Goal: Transaction & Acquisition: Purchase product/service

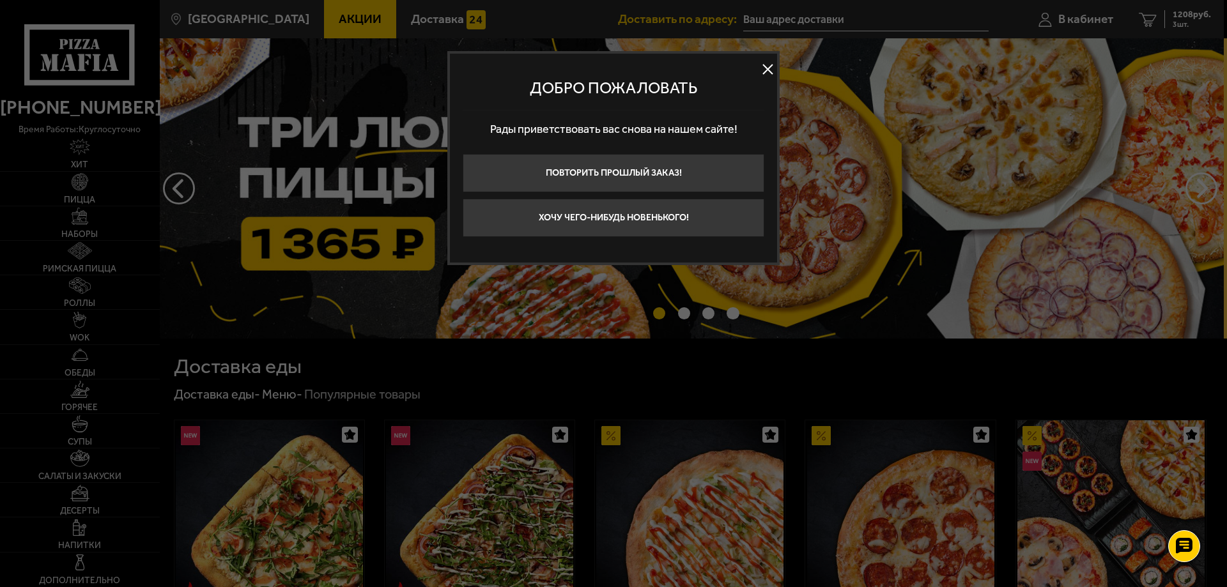
click at [769, 70] on button at bounding box center [767, 69] width 19 height 19
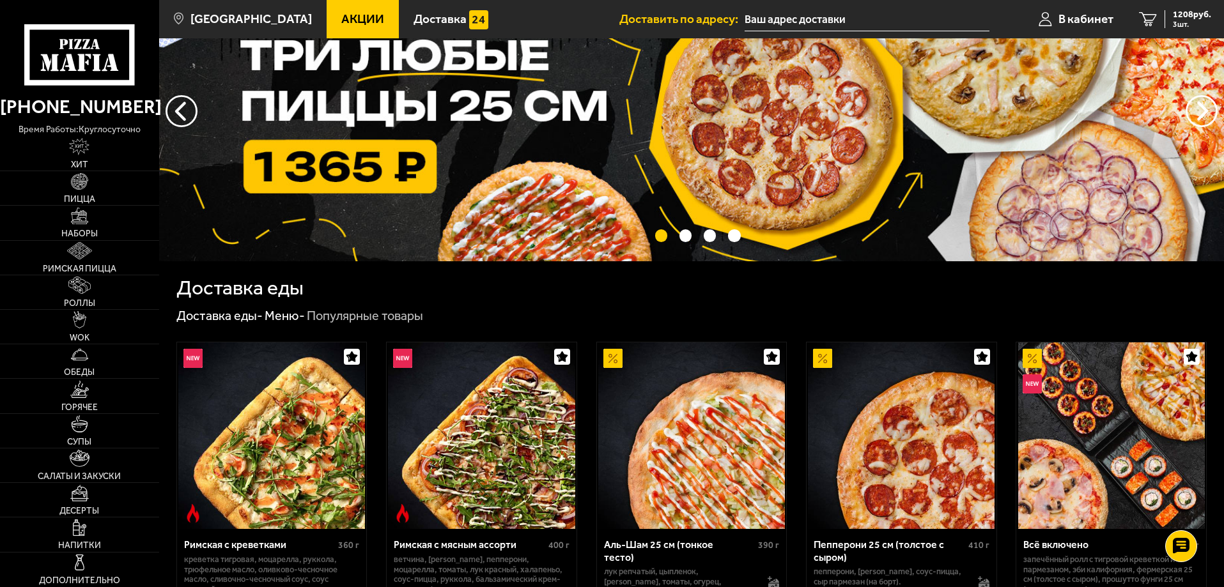
scroll to position [192, 0]
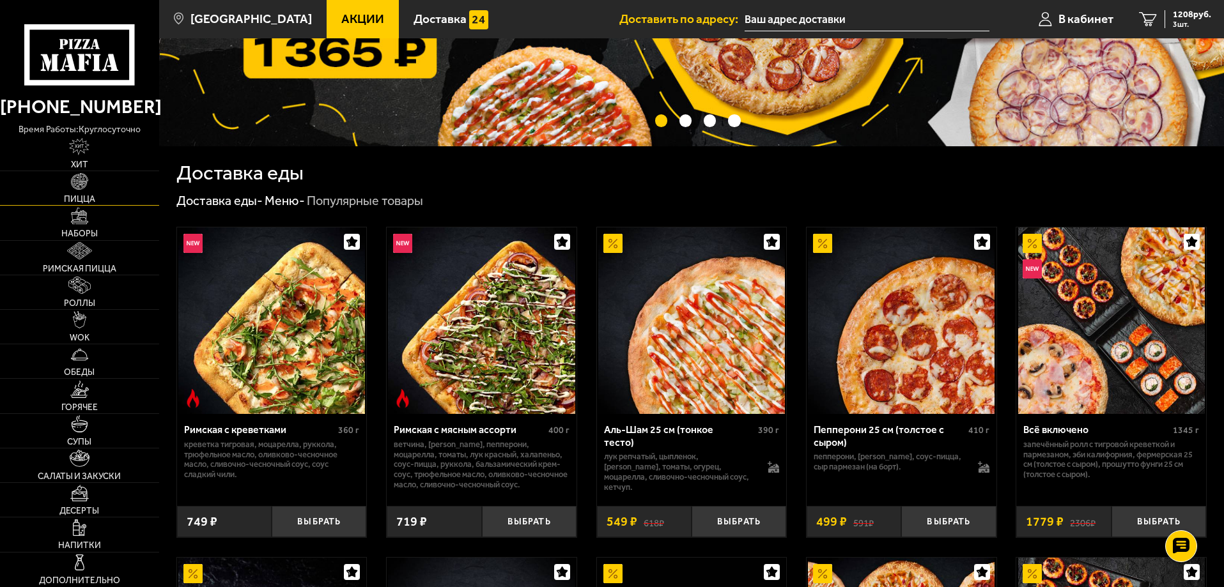
click at [105, 203] on link "Пицца" at bounding box center [79, 188] width 159 height 34
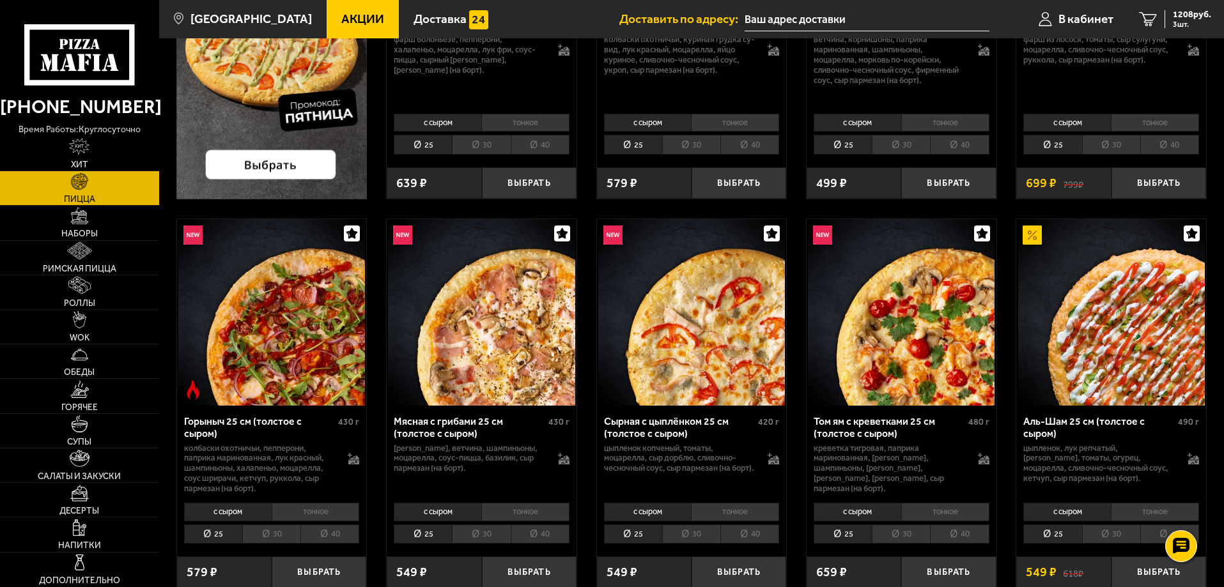
scroll to position [383, 0]
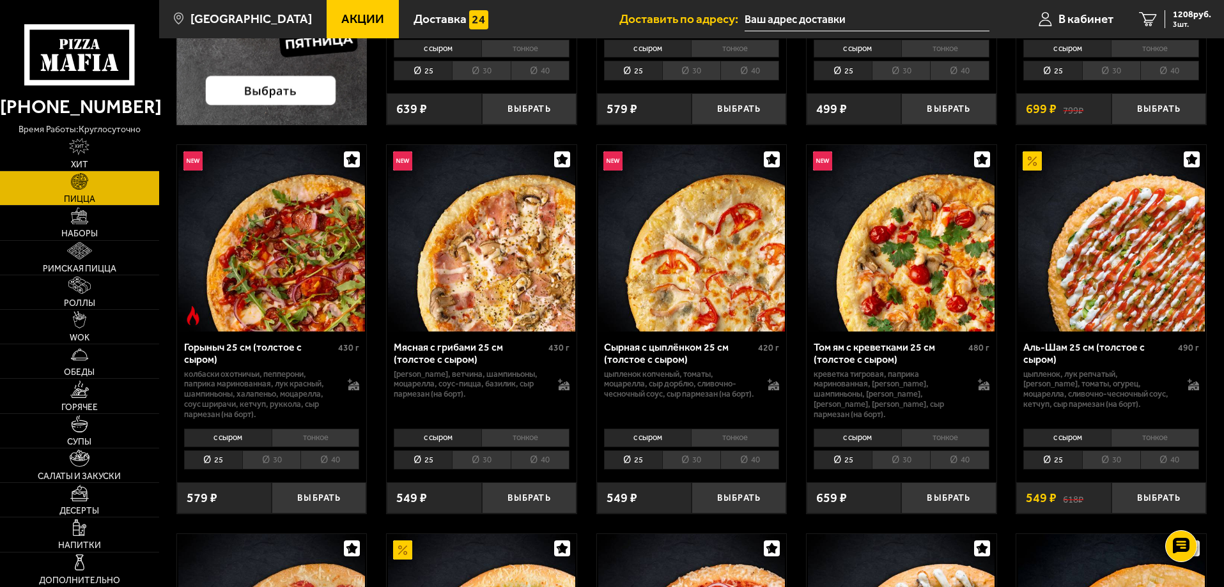
click at [329, 463] on li "40" at bounding box center [329, 461] width 59 height 20
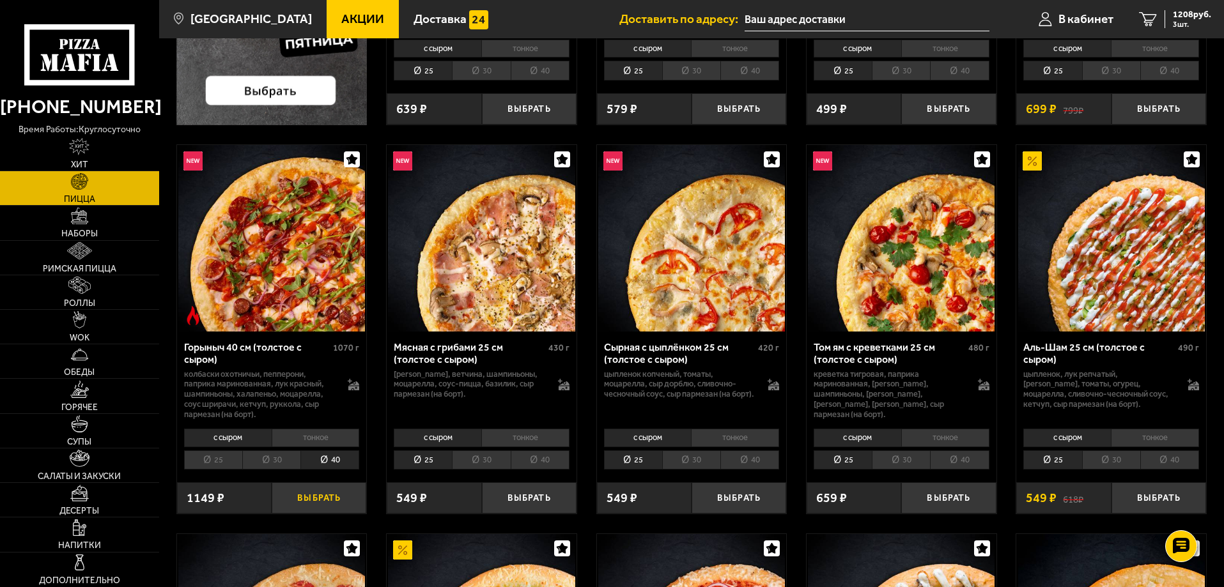
click at [327, 498] on button "Выбрать" at bounding box center [319, 497] width 95 height 31
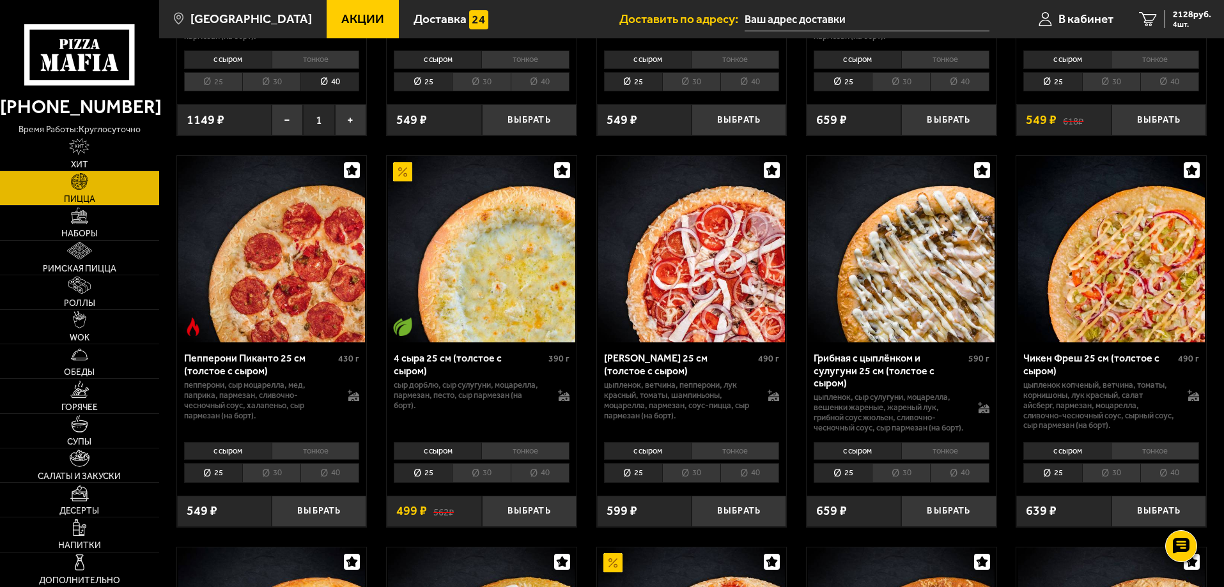
scroll to position [831, 0]
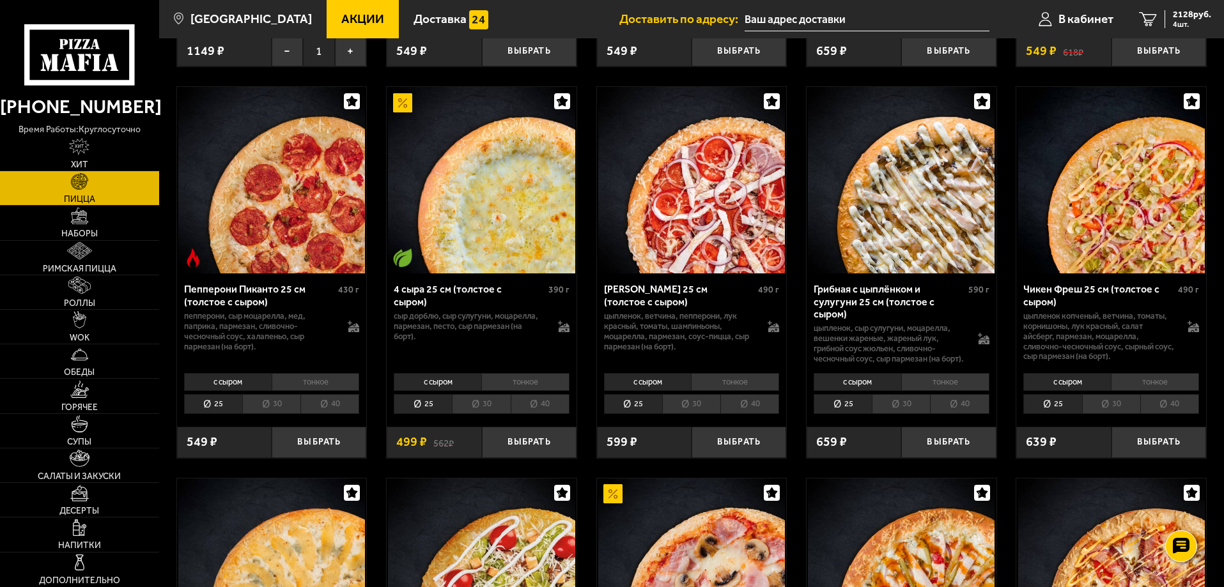
click at [347, 414] on li "40" at bounding box center [329, 404] width 59 height 20
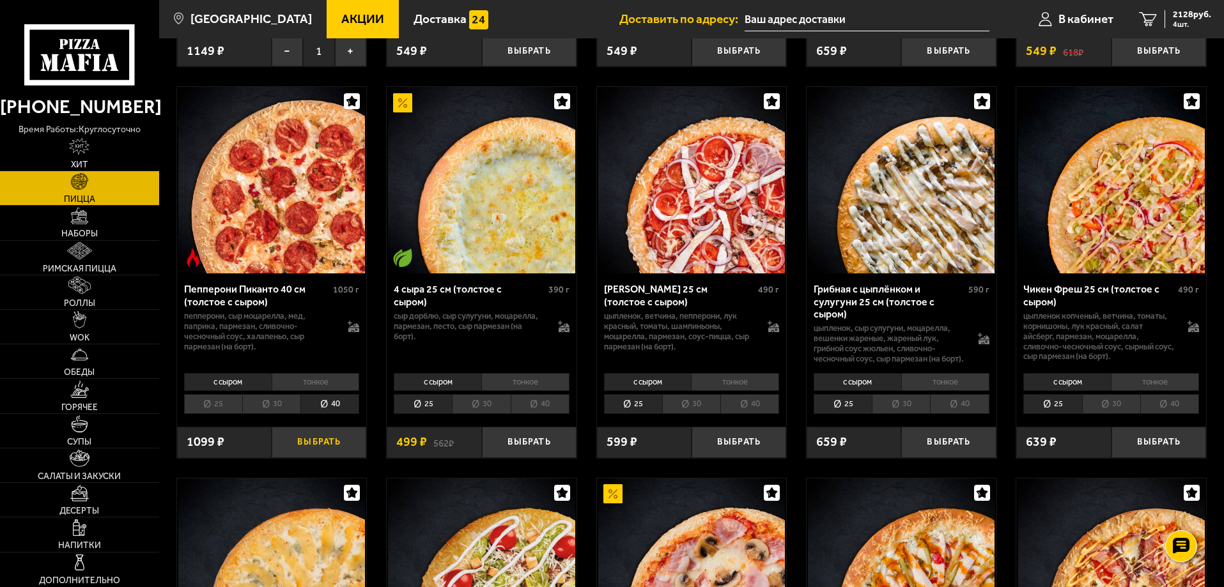
click at [322, 458] on button "Выбрать" at bounding box center [319, 442] width 95 height 31
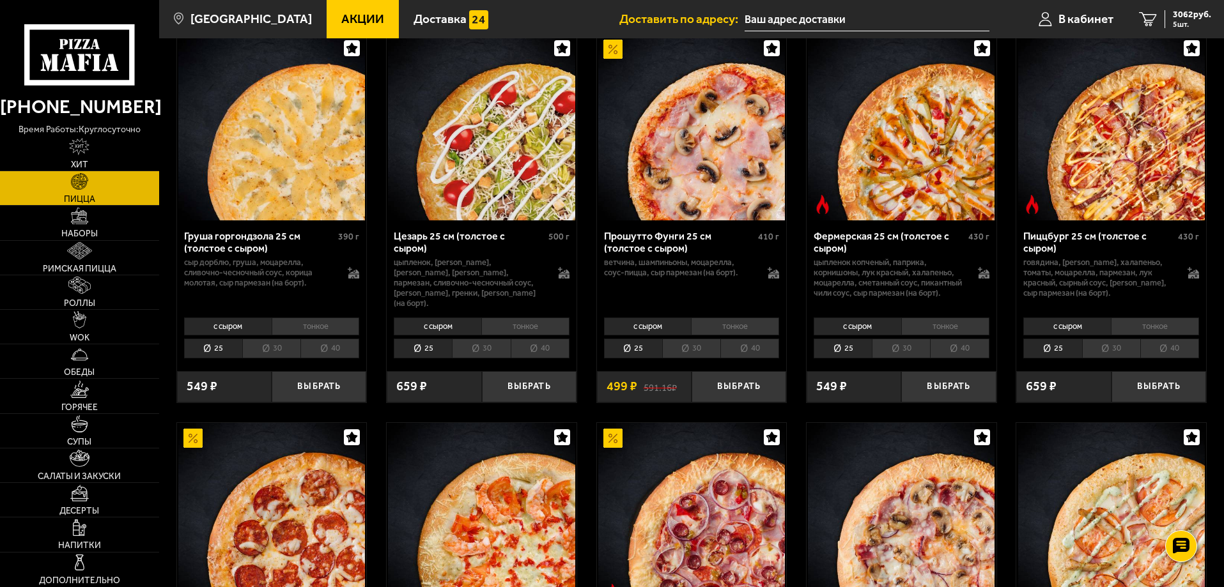
scroll to position [1278, 0]
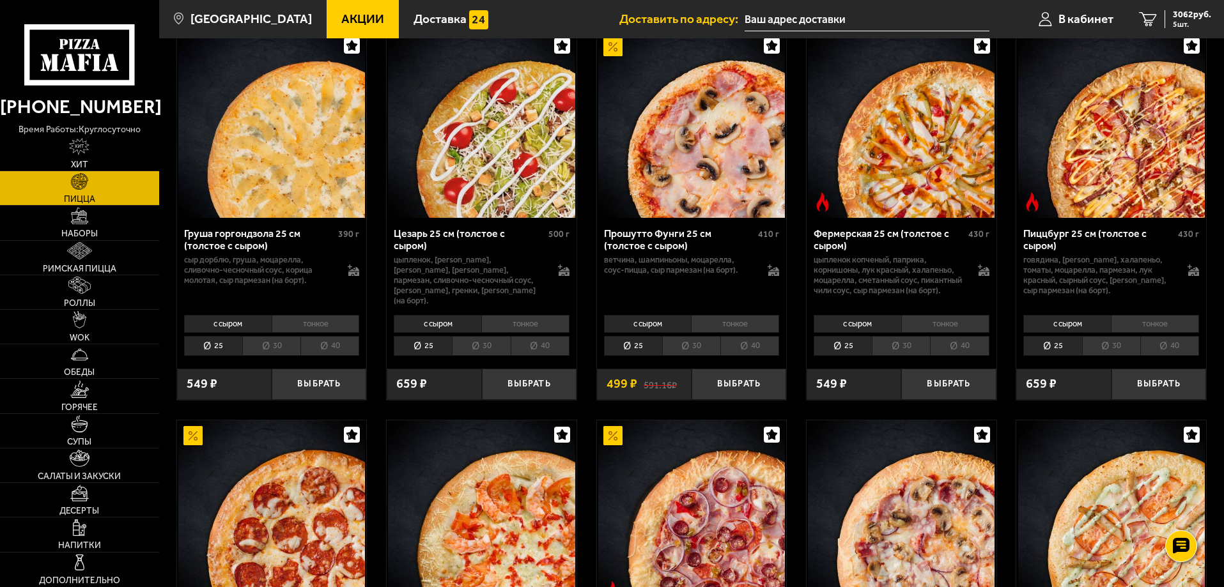
click at [1184, 356] on li "40" at bounding box center [1169, 346] width 59 height 20
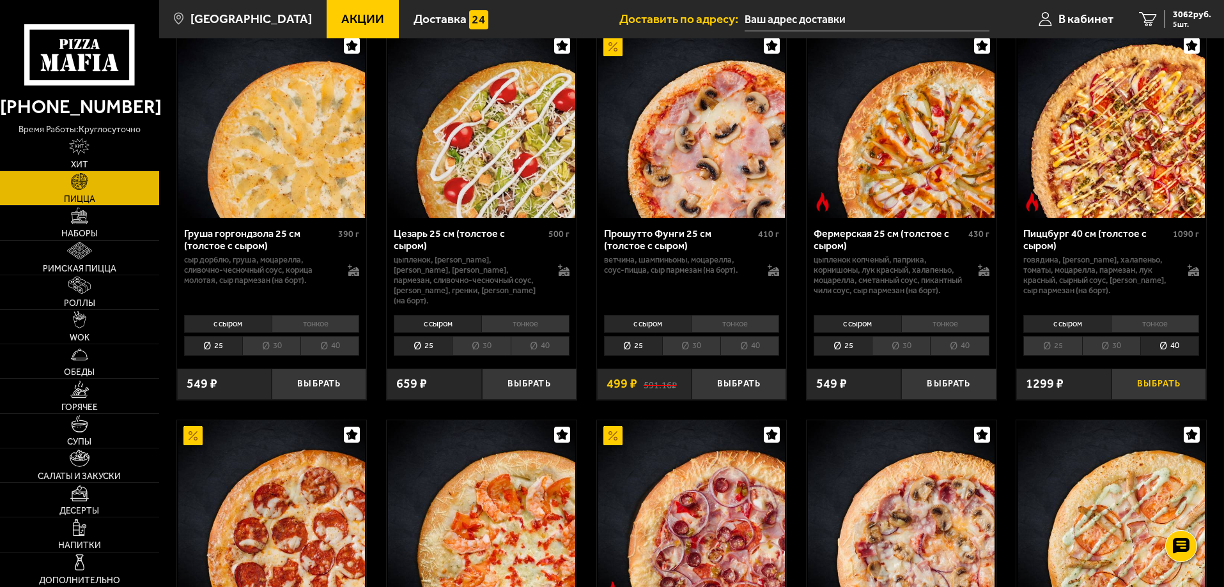
click at [1178, 389] on button "Выбрать" at bounding box center [1158, 384] width 95 height 31
click at [1189, 12] on span "4166 руб." at bounding box center [1192, 14] width 38 height 9
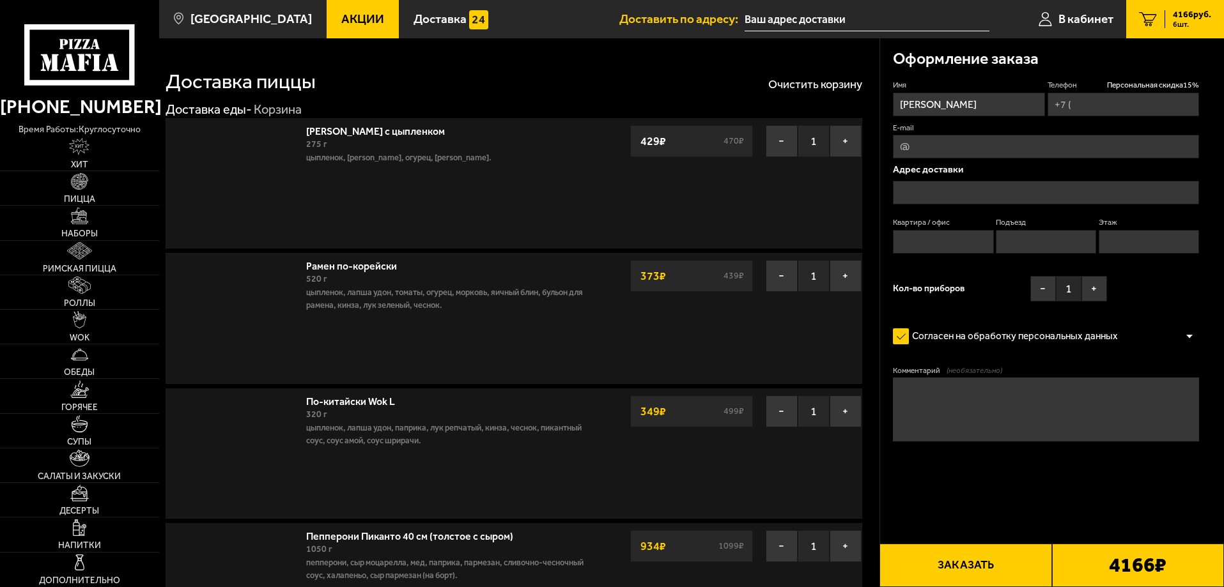
type input "[PHONE_NUMBER]"
type input "[STREET_ADDRESS]"
type input "41"
type input "3"
type input "4"
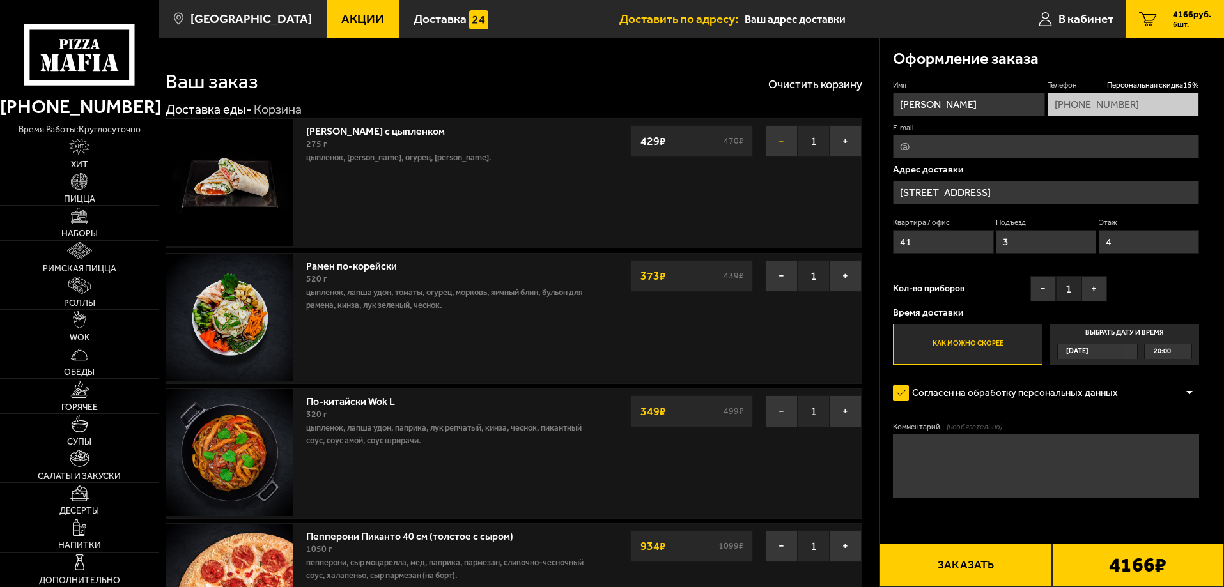
click at [771, 139] on button "−" at bounding box center [782, 141] width 32 height 32
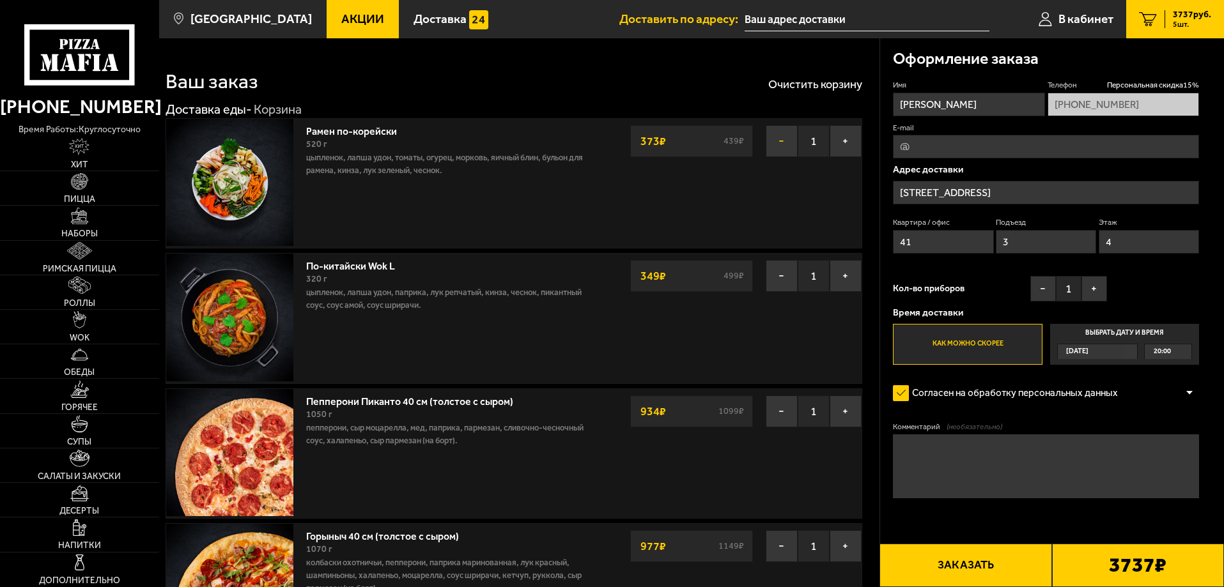
click at [776, 139] on button "−" at bounding box center [782, 141] width 32 height 32
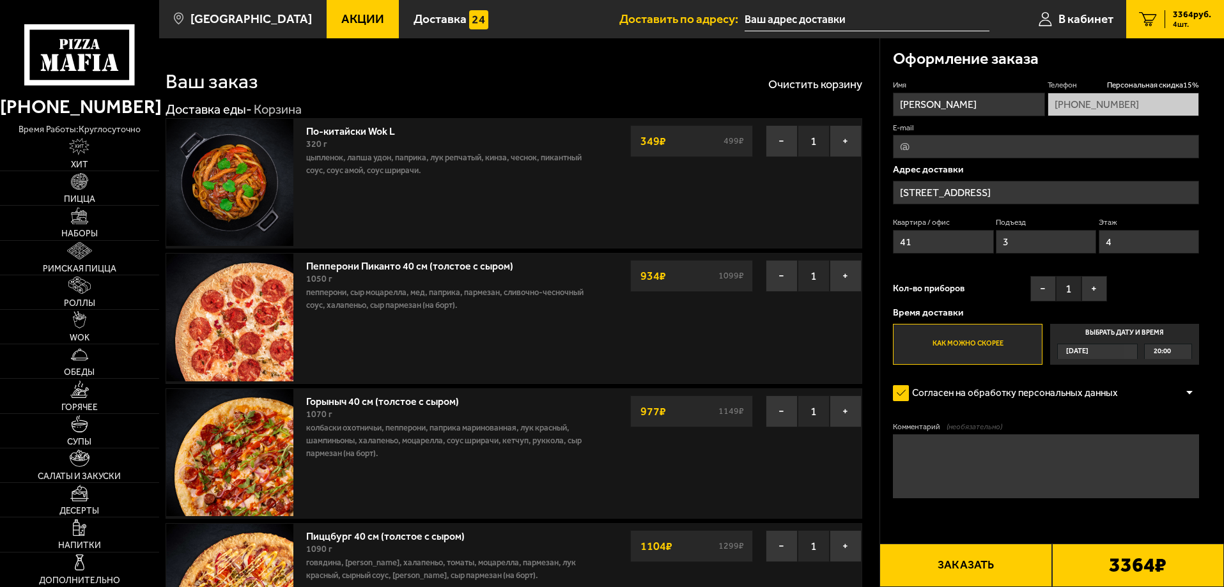
click at [777, 139] on button "−" at bounding box center [782, 141] width 32 height 32
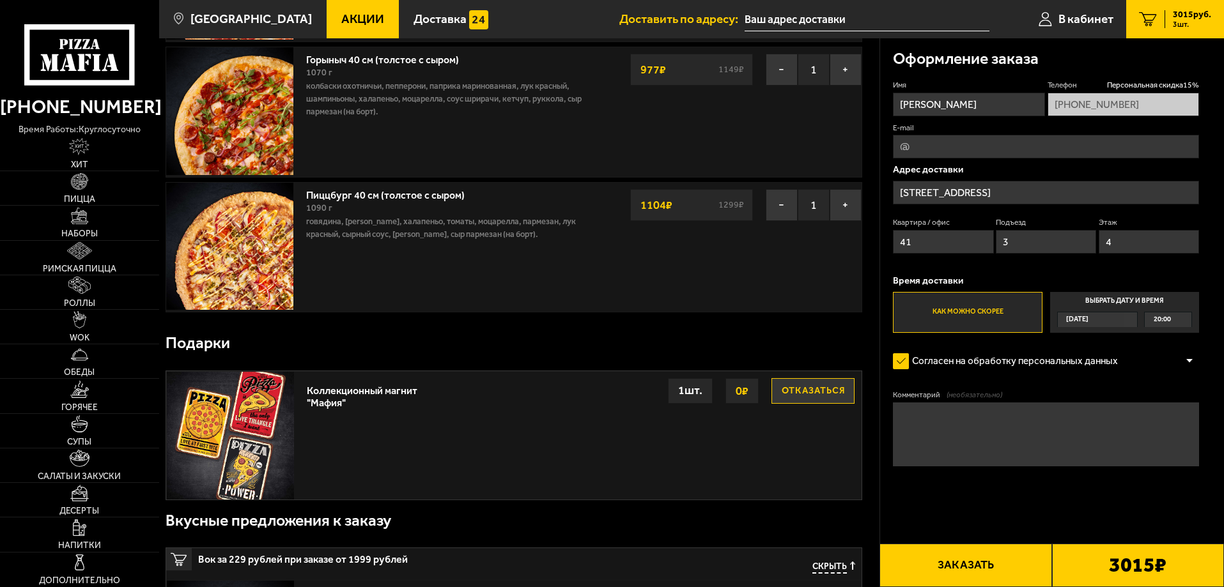
scroll to position [320, 0]
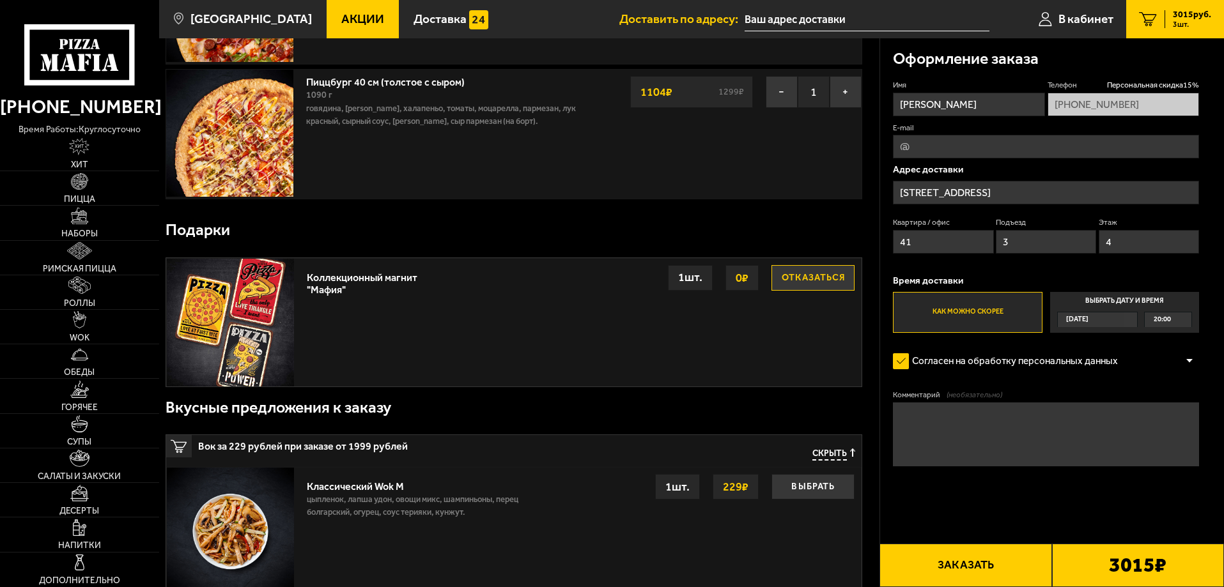
click at [805, 272] on button "Отказаться" at bounding box center [812, 278] width 83 height 26
click at [93, 317] on link "WOK" at bounding box center [79, 327] width 159 height 34
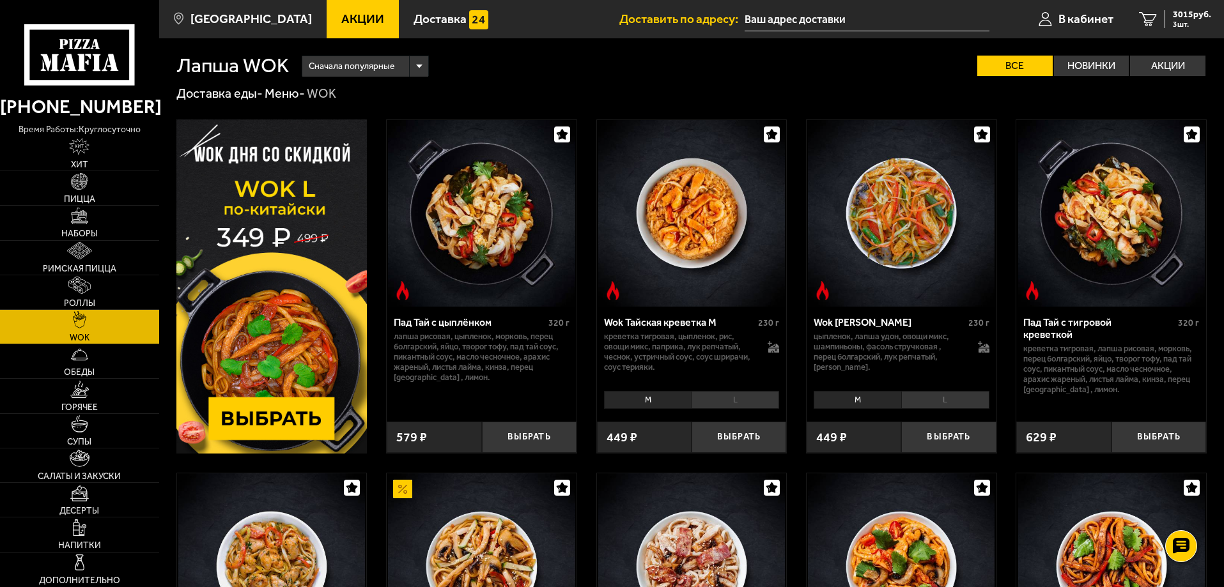
click at [293, 411] on img at bounding box center [271, 287] width 191 height 334
click at [105, 369] on link "Обеды" at bounding box center [79, 361] width 159 height 34
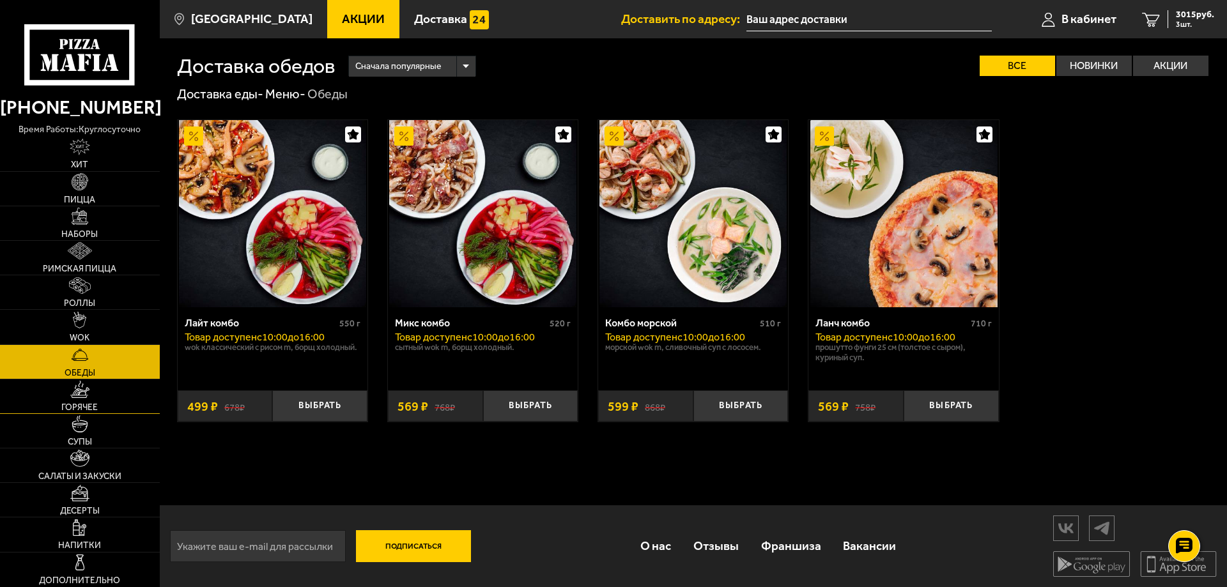
click at [96, 407] on span "Горячее" at bounding box center [79, 407] width 36 height 9
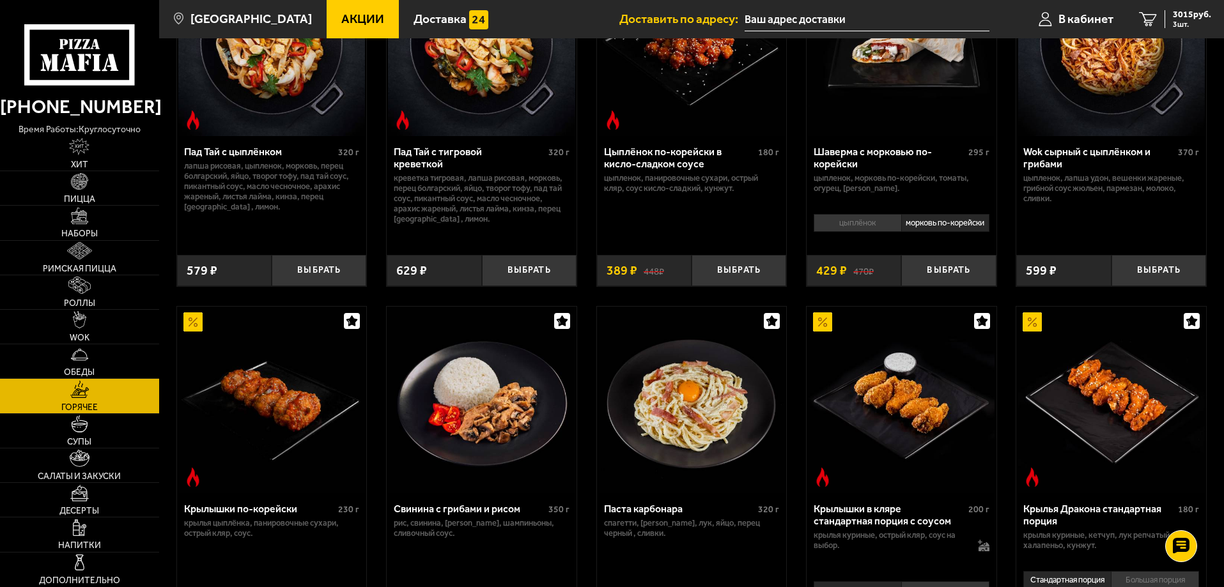
scroll to position [64, 0]
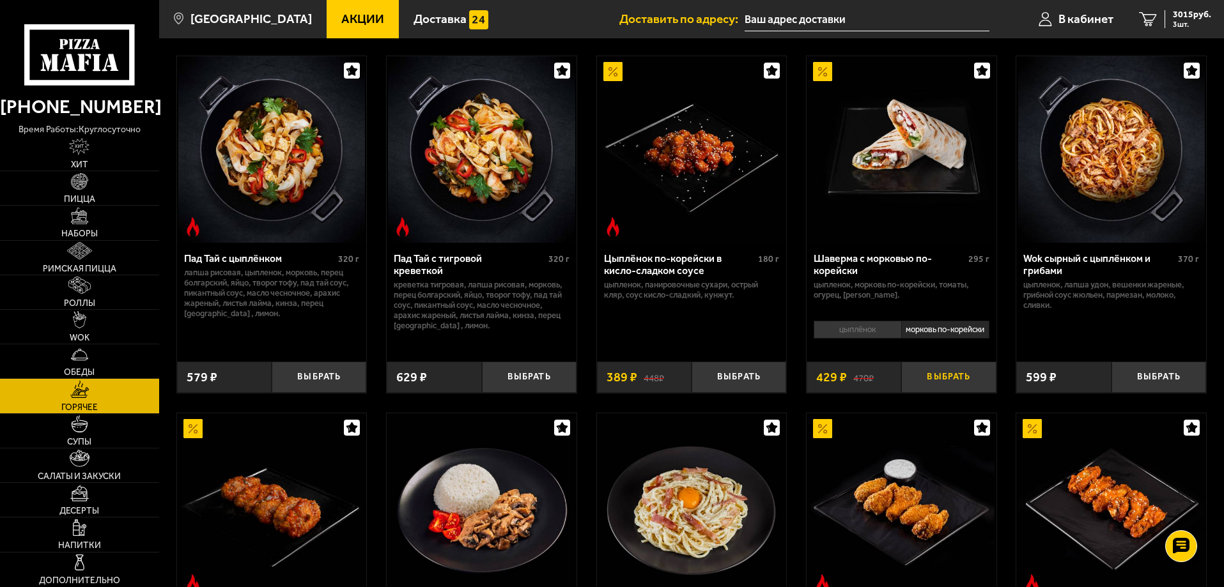
click at [959, 379] on button "Выбрать" at bounding box center [948, 377] width 95 height 31
click at [1195, 23] on span "5 шт." at bounding box center [1192, 24] width 38 height 8
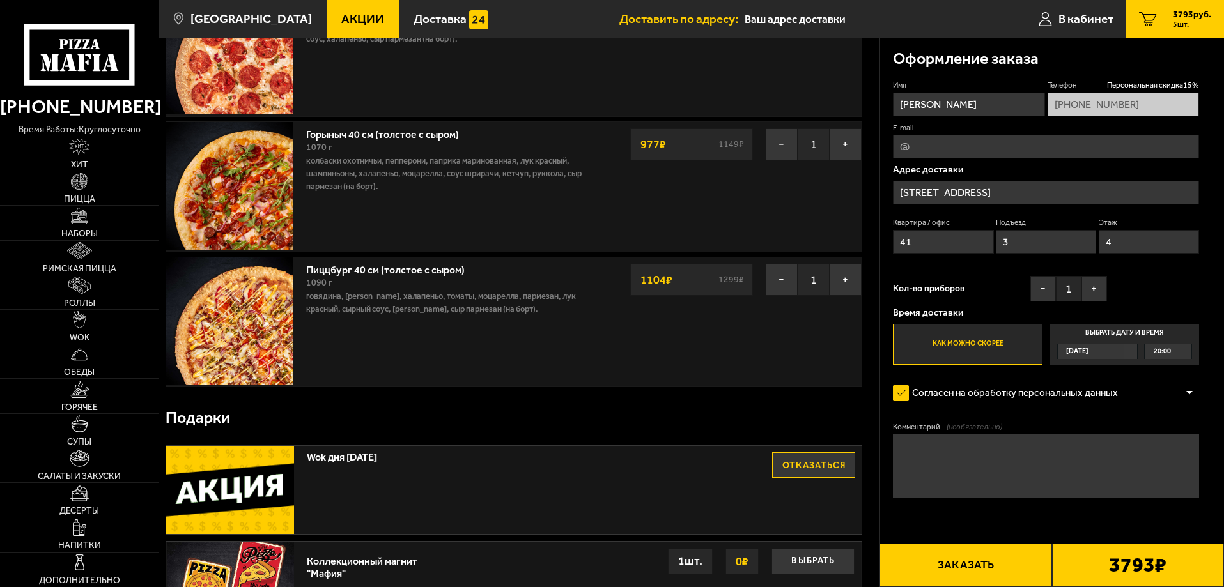
scroll to position [447, 0]
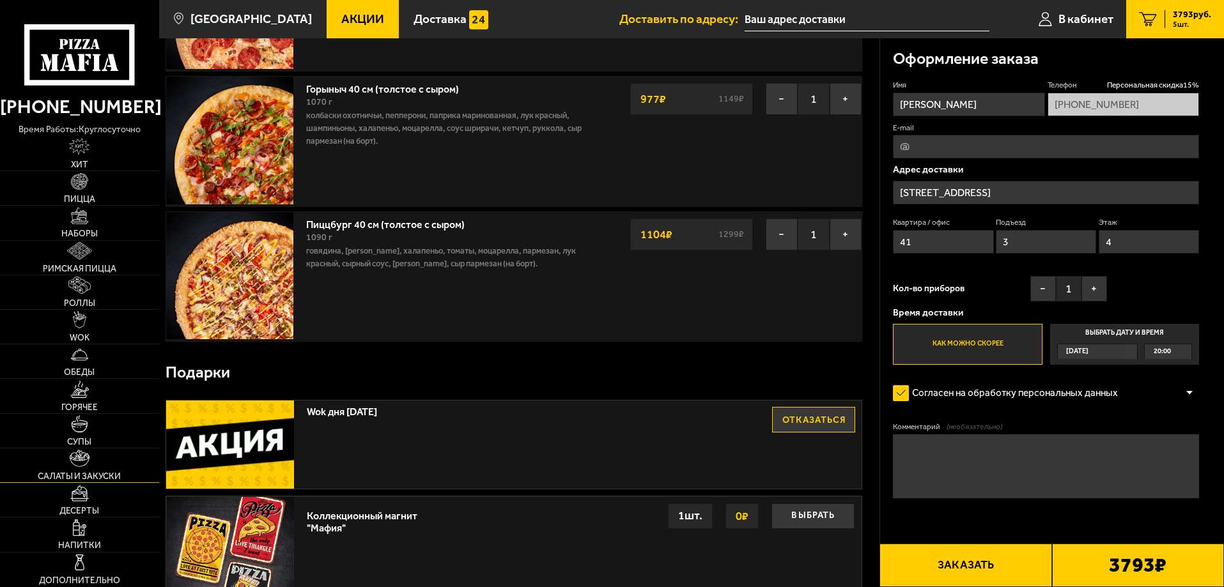
click at [93, 462] on link "Салаты и закуски" at bounding box center [79, 466] width 159 height 34
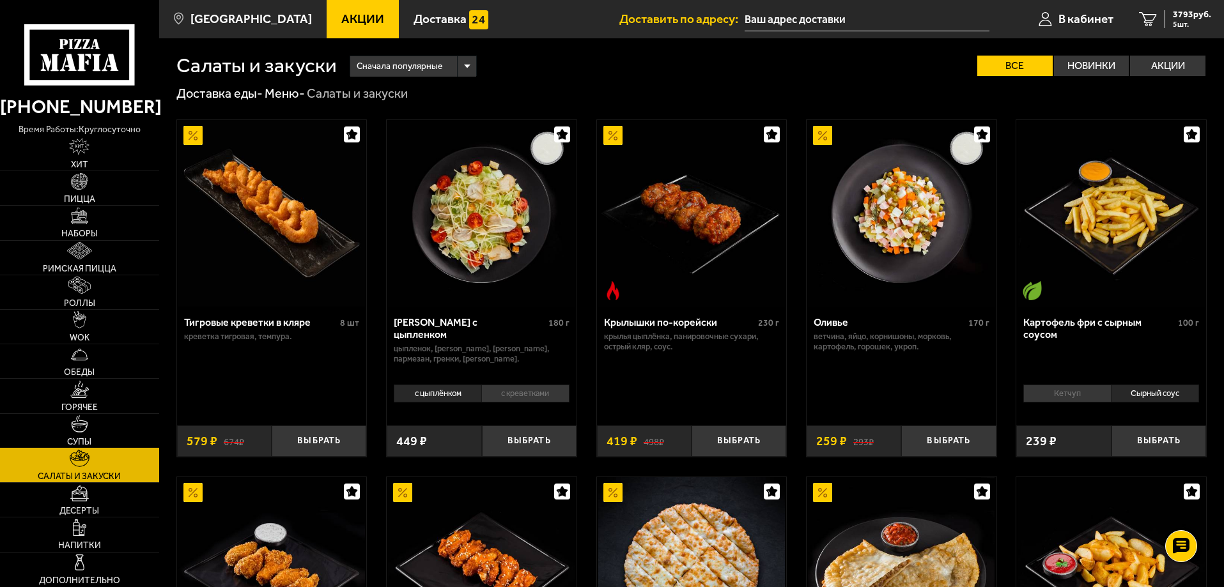
click at [104, 440] on link "Супы" at bounding box center [79, 431] width 159 height 34
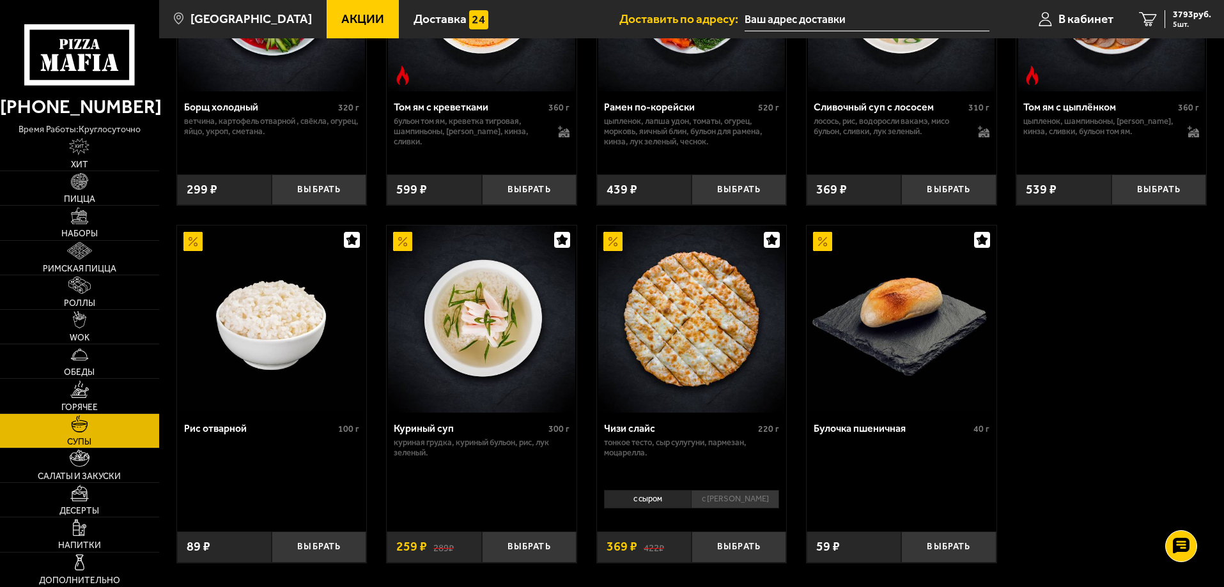
scroll to position [383, 0]
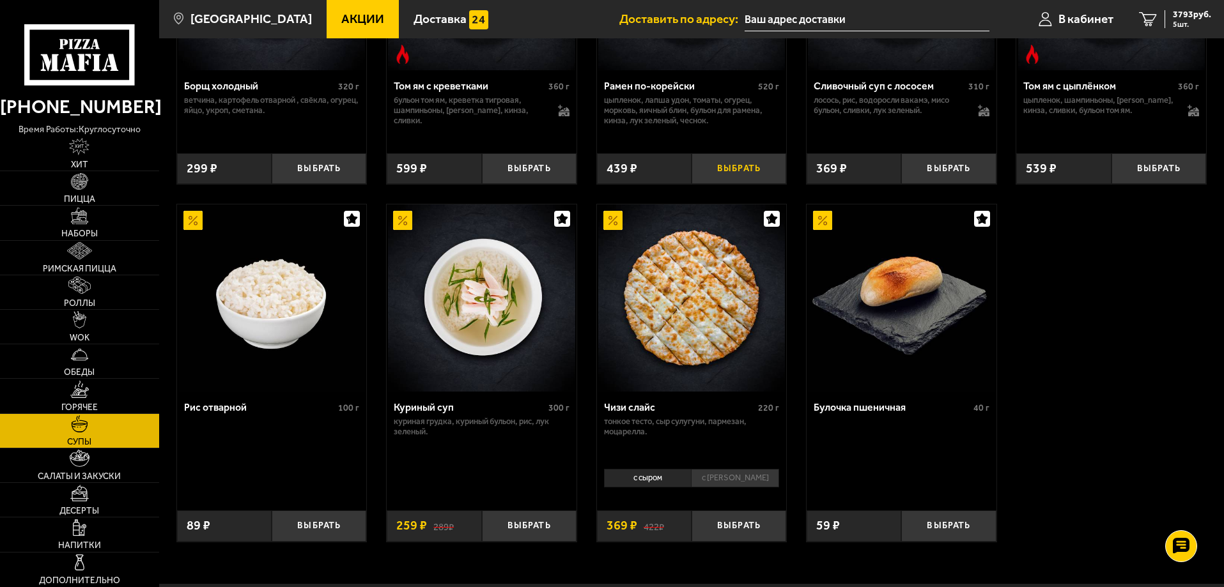
click at [755, 176] on button "Выбрать" at bounding box center [738, 168] width 95 height 31
click at [1189, 20] on span "6 шт." at bounding box center [1192, 24] width 38 height 8
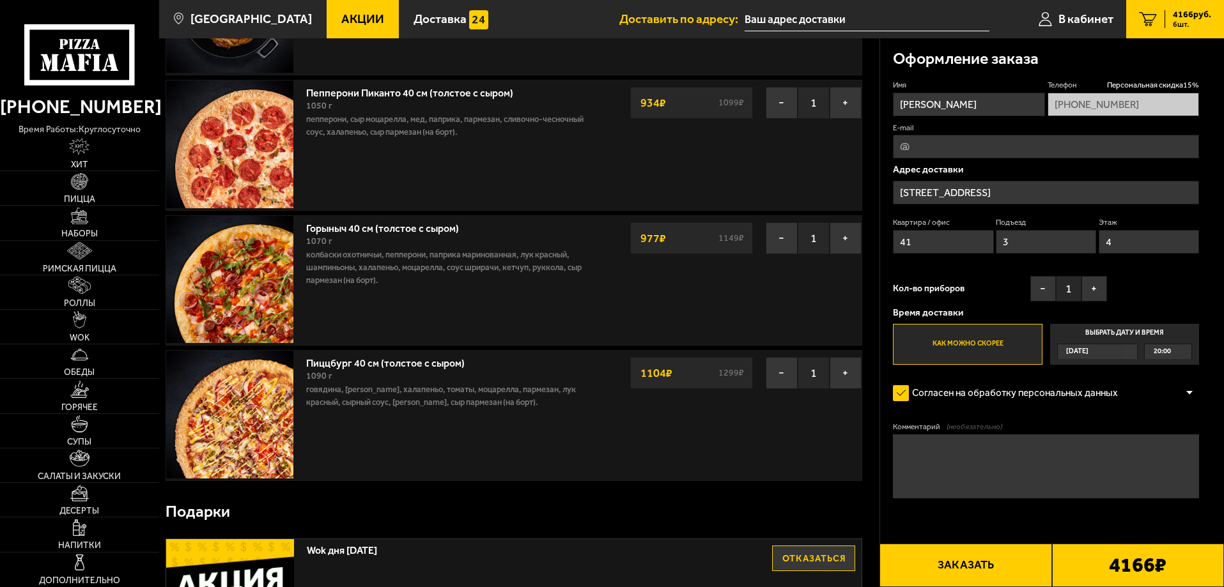
scroll to position [447, 0]
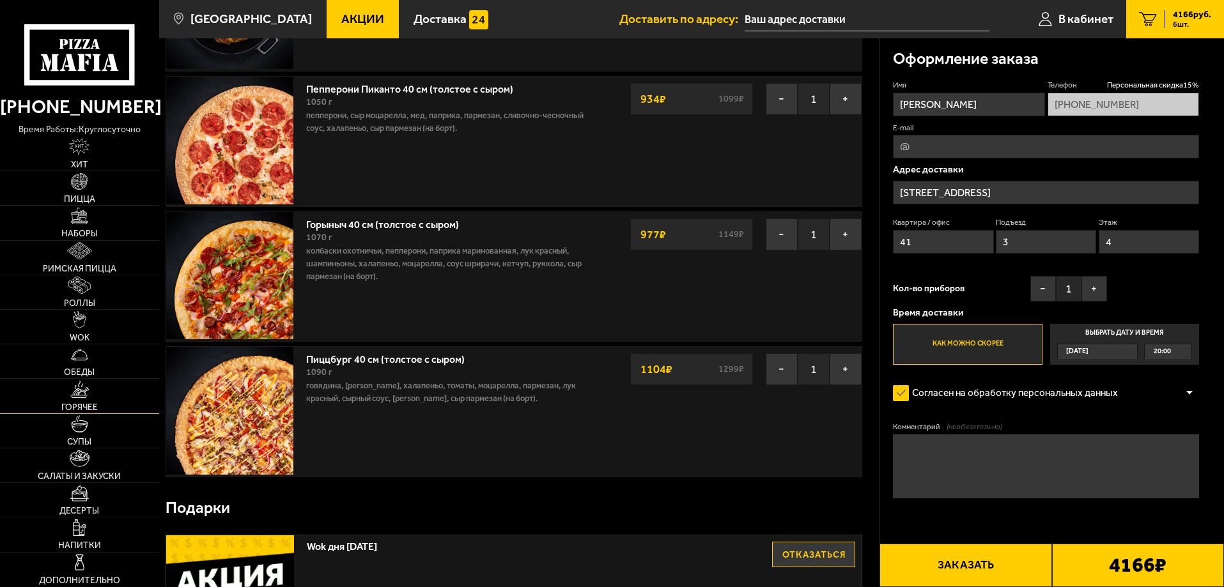
click at [85, 405] on span "Горячее" at bounding box center [79, 407] width 36 height 9
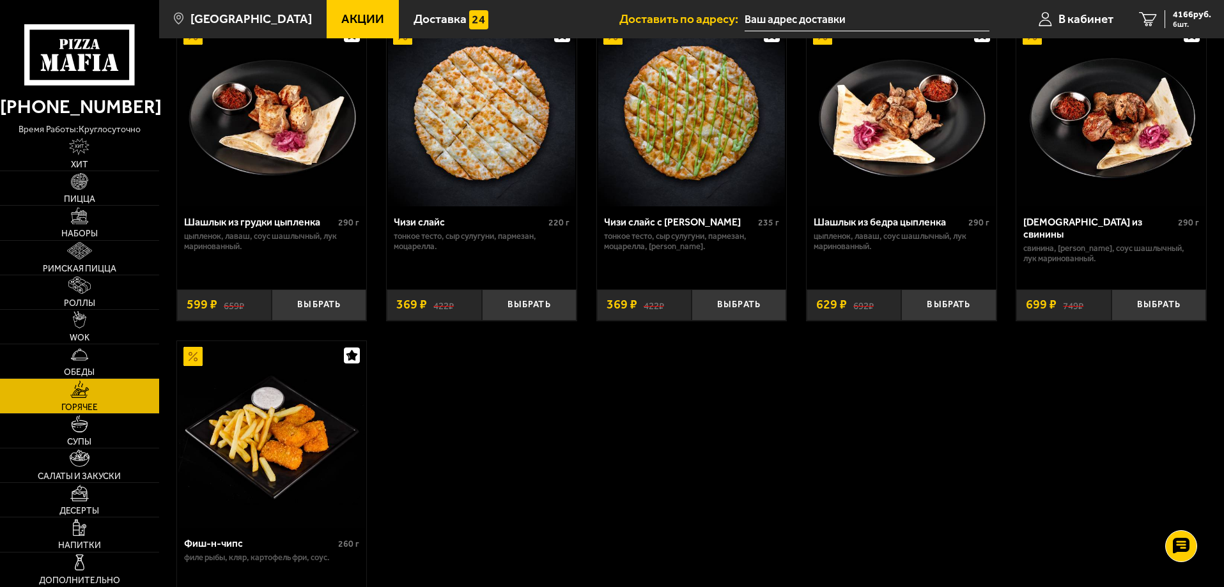
scroll to position [831, 0]
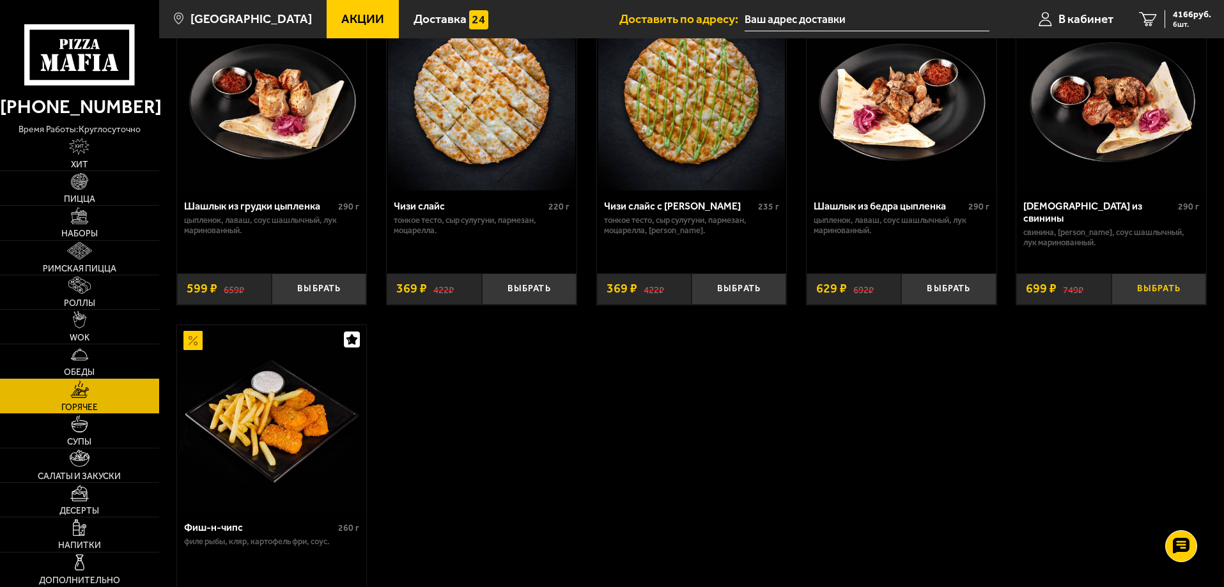
click at [1175, 290] on button "Выбрать" at bounding box center [1158, 289] width 95 height 31
click at [1192, 21] on span "7 шт." at bounding box center [1192, 24] width 38 height 8
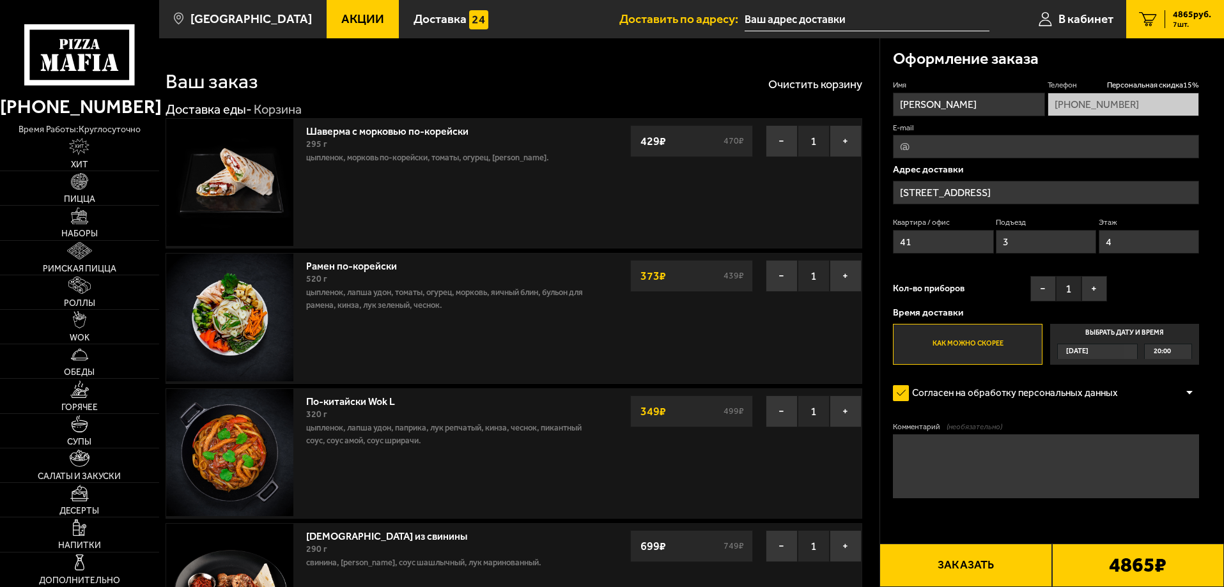
scroll to position [256, 0]
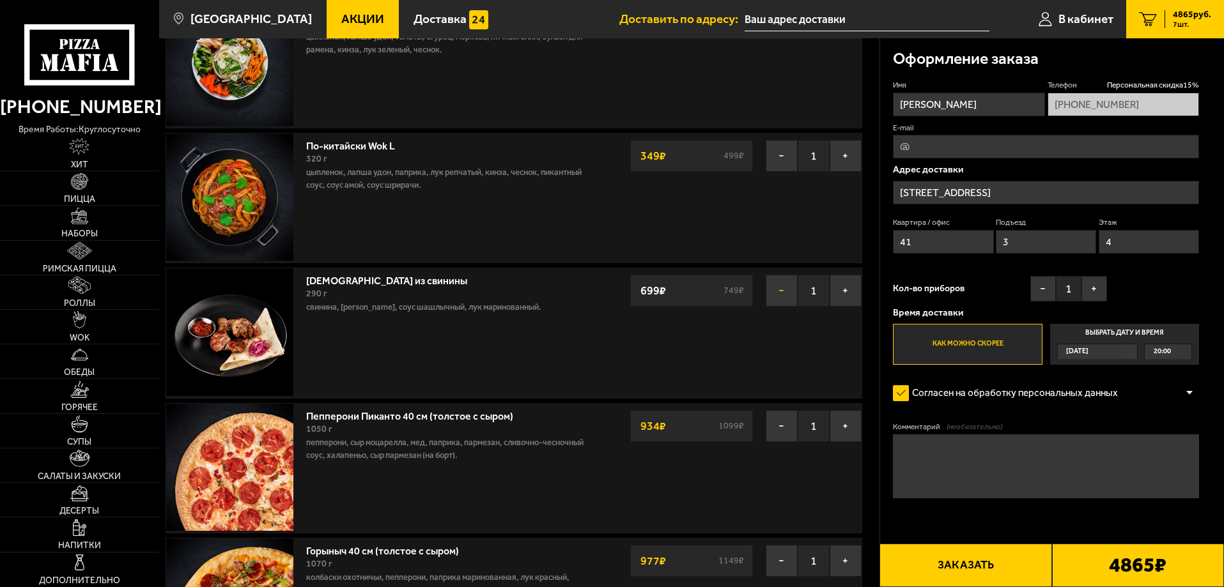
click at [778, 295] on button "−" at bounding box center [782, 291] width 32 height 32
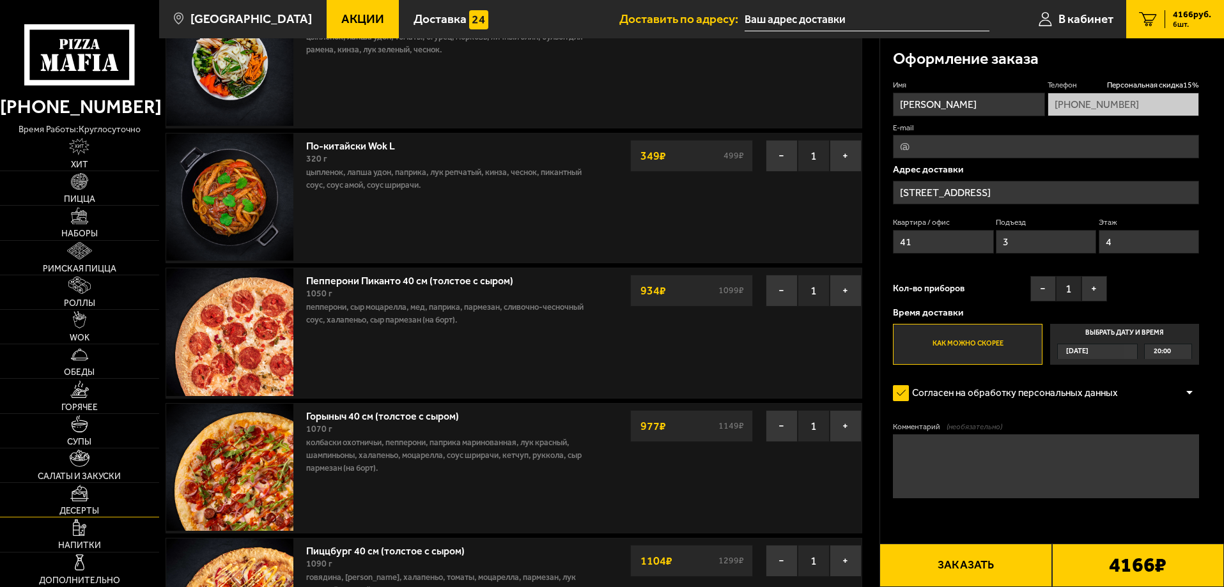
click at [89, 500] on link "Десерты" at bounding box center [79, 500] width 159 height 34
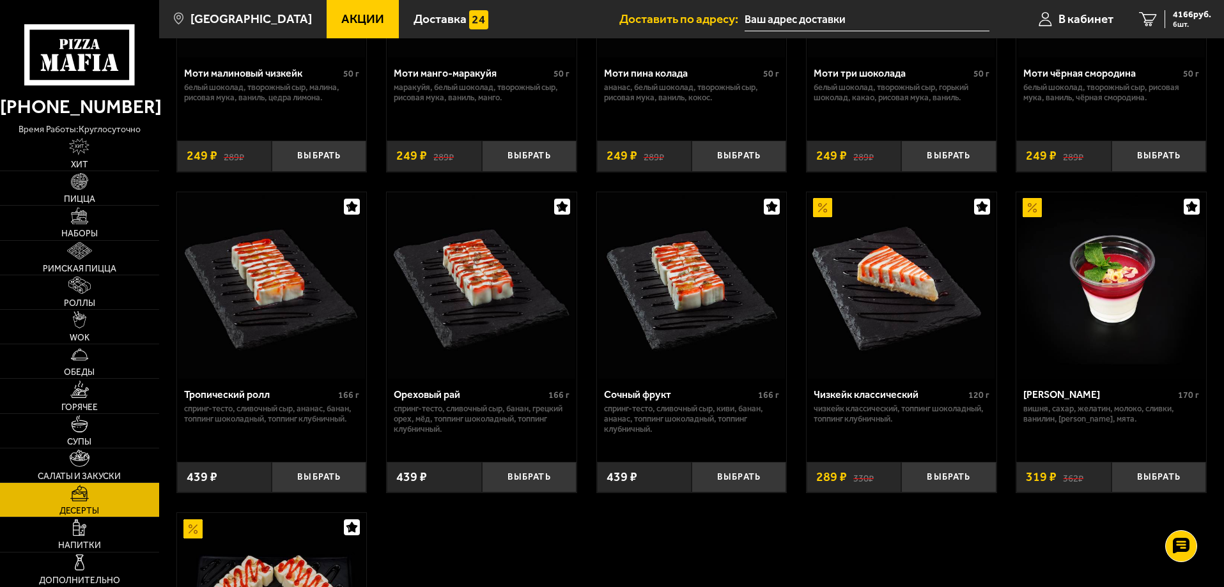
scroll to position [256, 0]
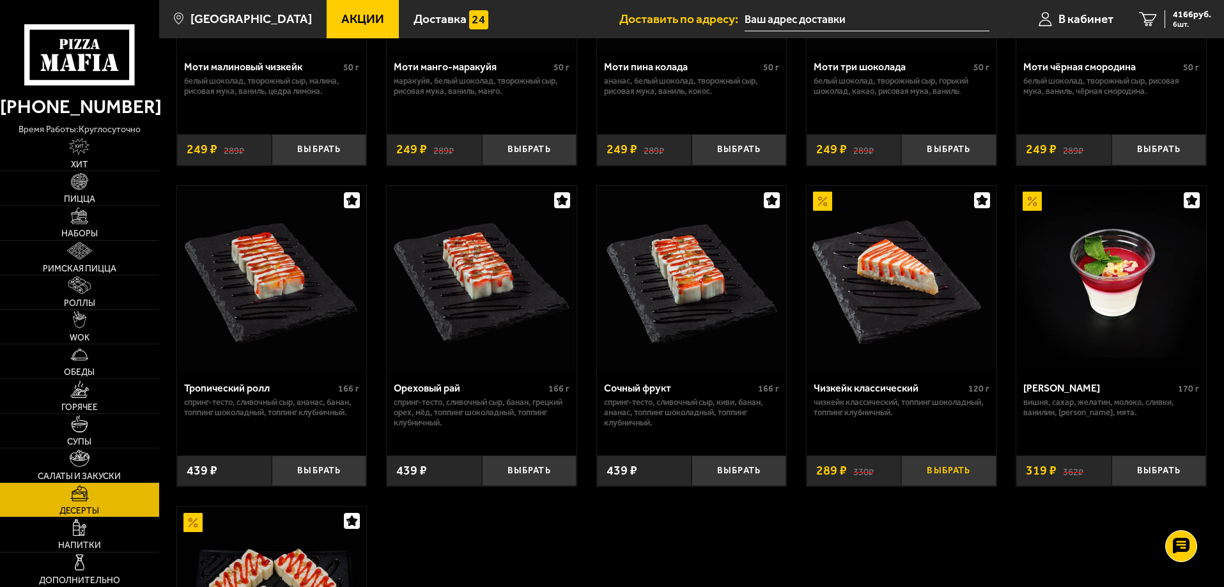
click at [962, 474] on button "Выбрать" at bounding box center [948, 471] width 95 height 31
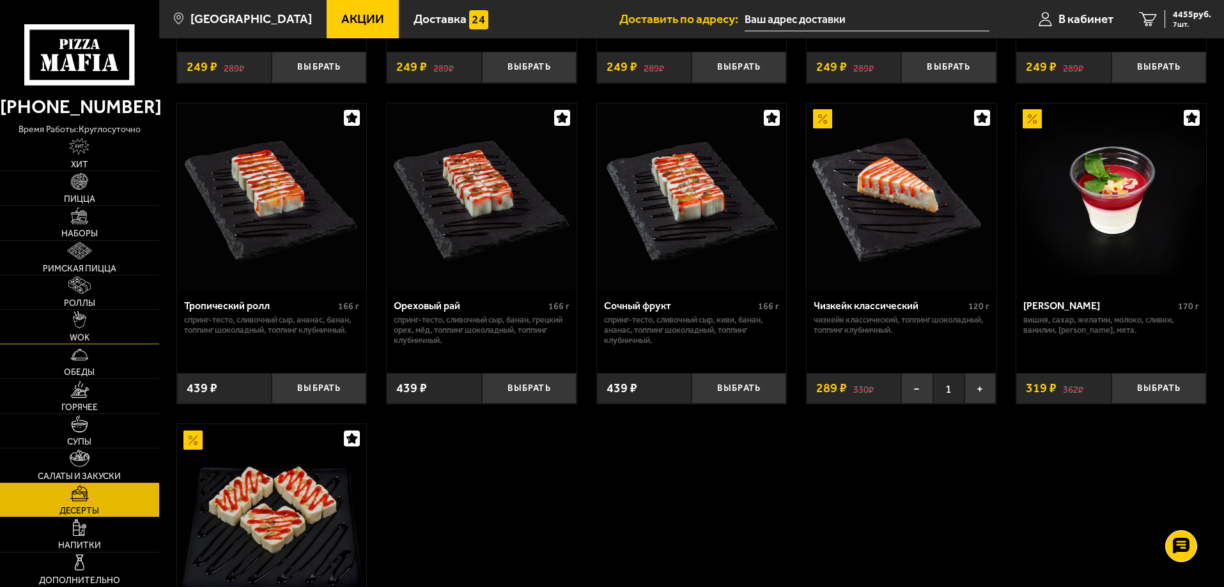
scroll to position [447, 0]
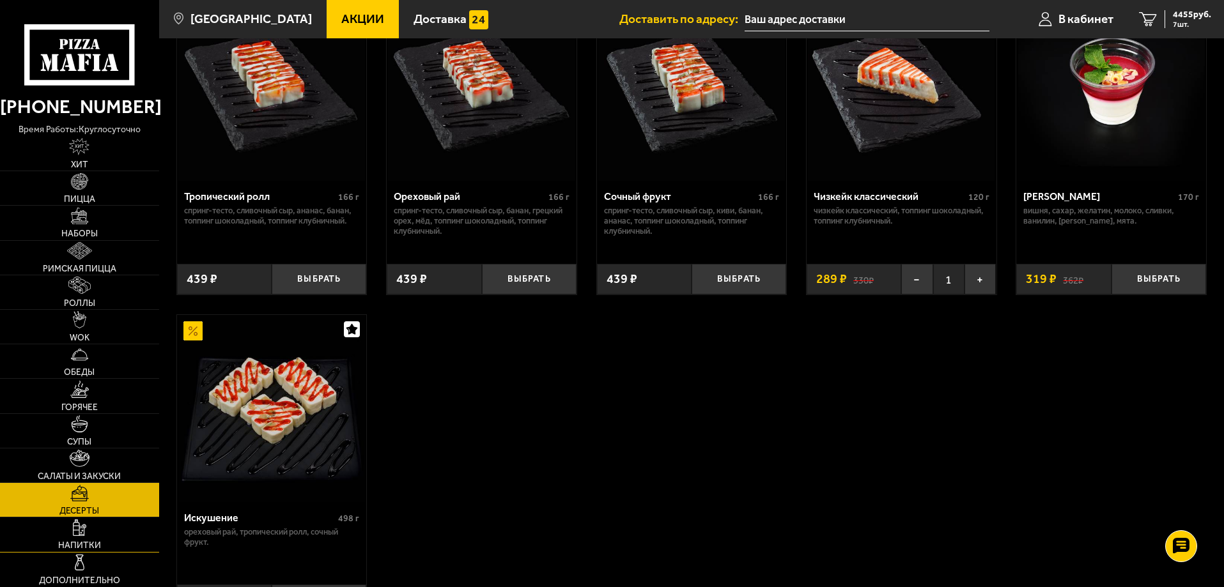
click at [102, 536] on link "Напитки" at bounding box center [79, 535] width 159 height 34
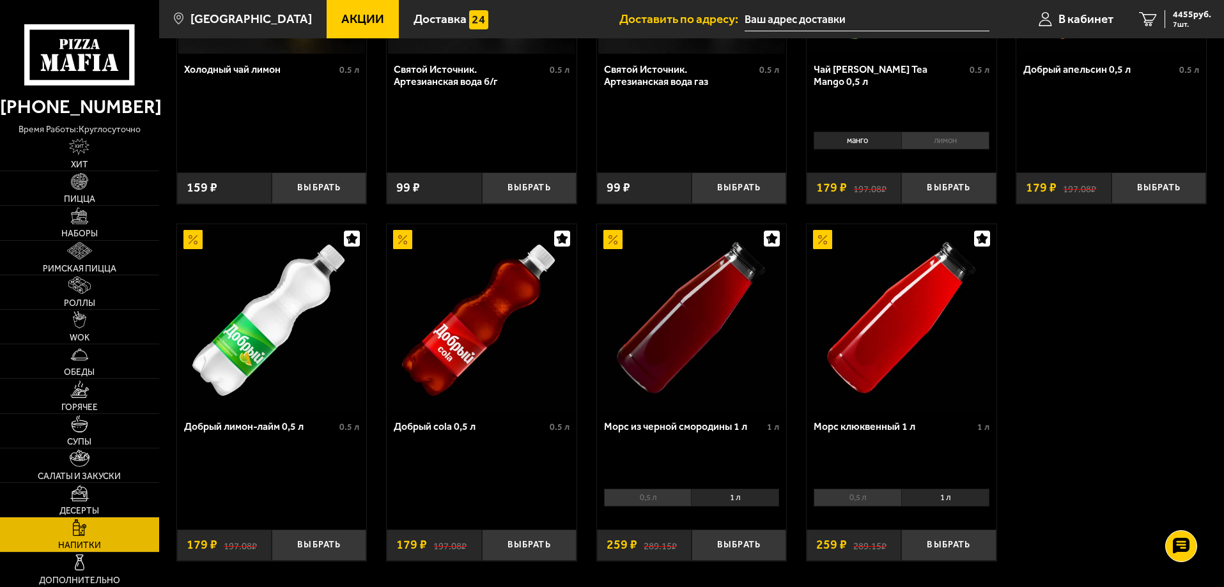
scroll to position [575, 0]
click at [110, 399] on link "Горячее" at bounding box center [79, 396] width 159 height 34
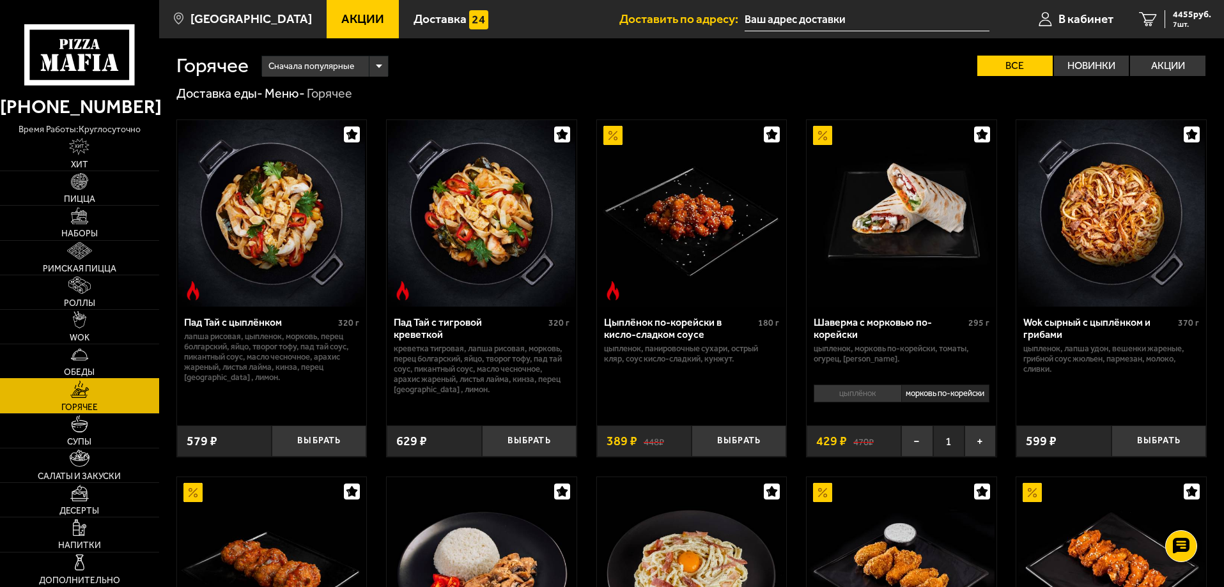
click at [118, 367] on link "Обеды" at bounding box center [79, 361] width 159 height 34
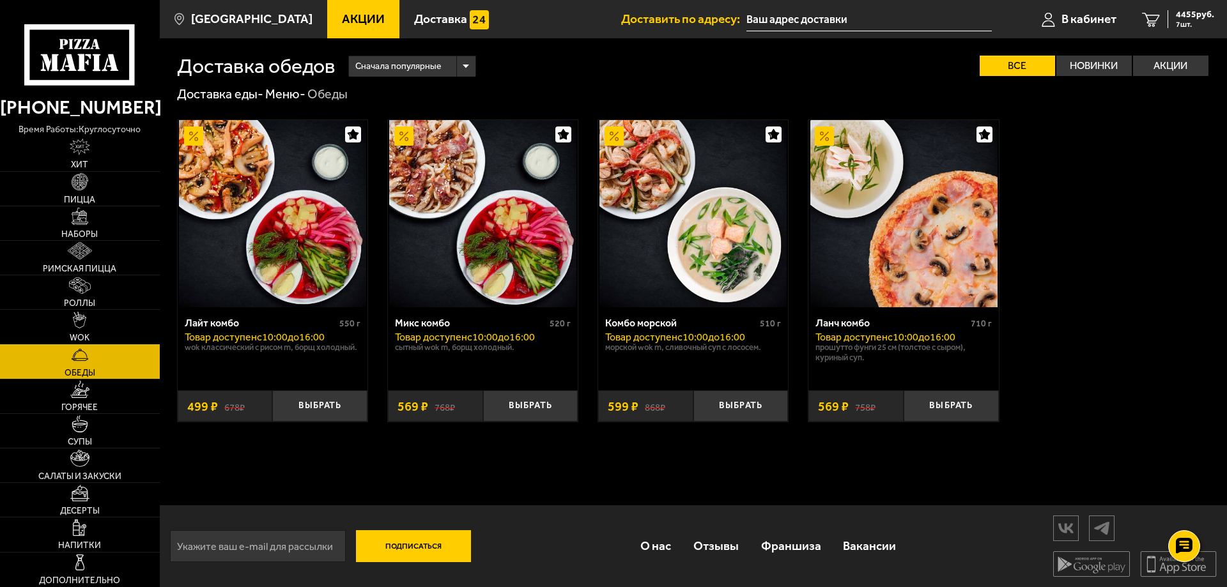
click at [112, 314] on link "WOK" at bounding box center [80, 327] width 160 height 34
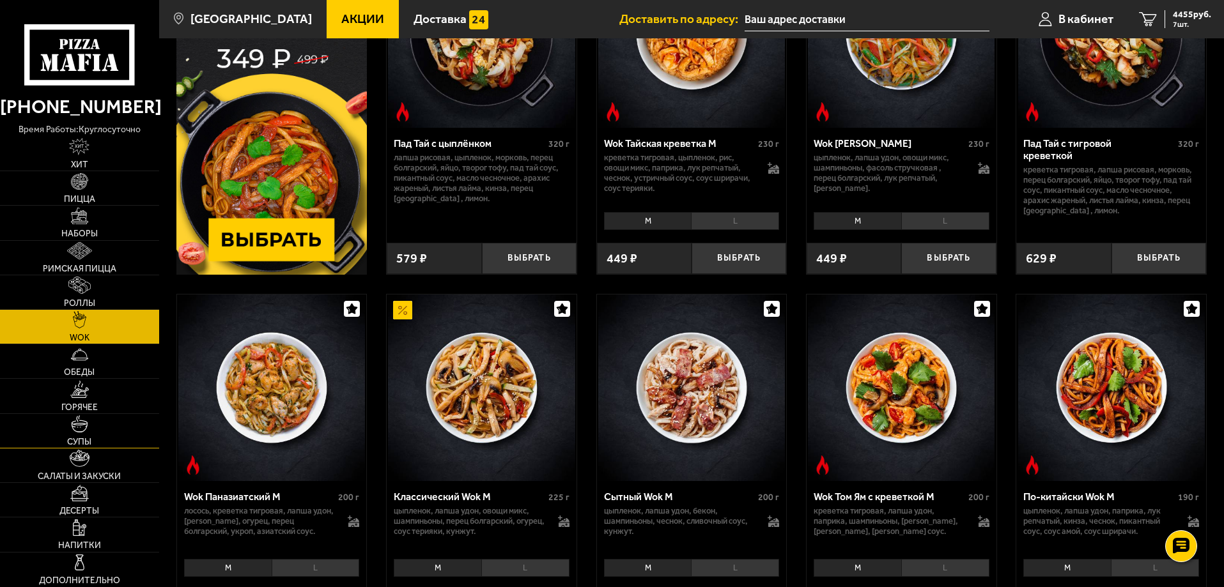
scroll to position [192, 0]
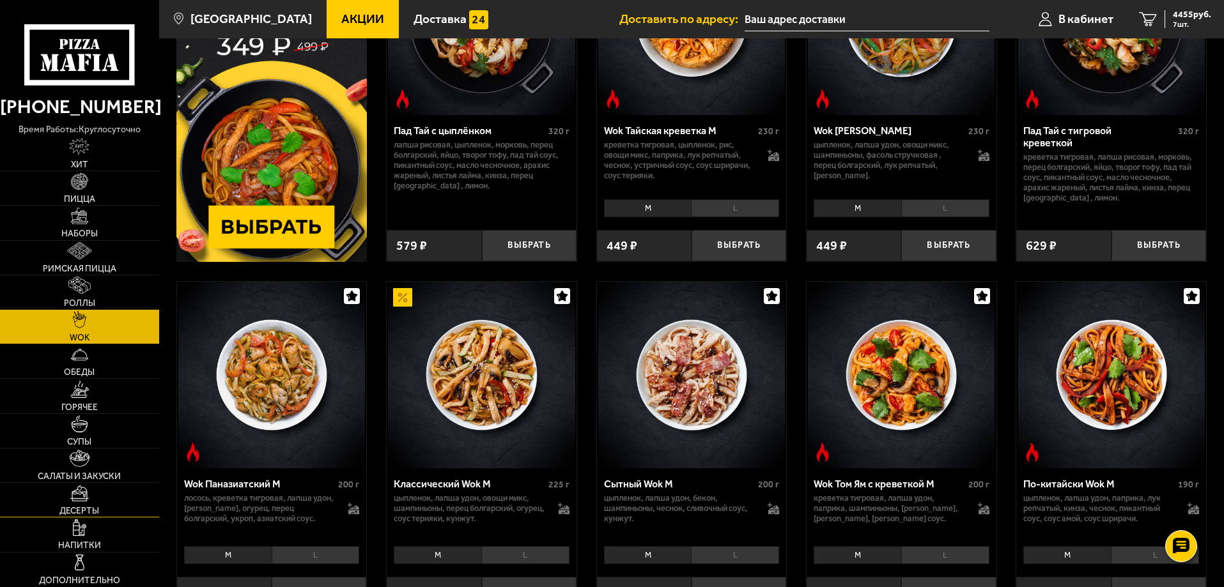
click at [105, 507] on link "Десерты" at bounding box center [79, 500] width 159 height 34
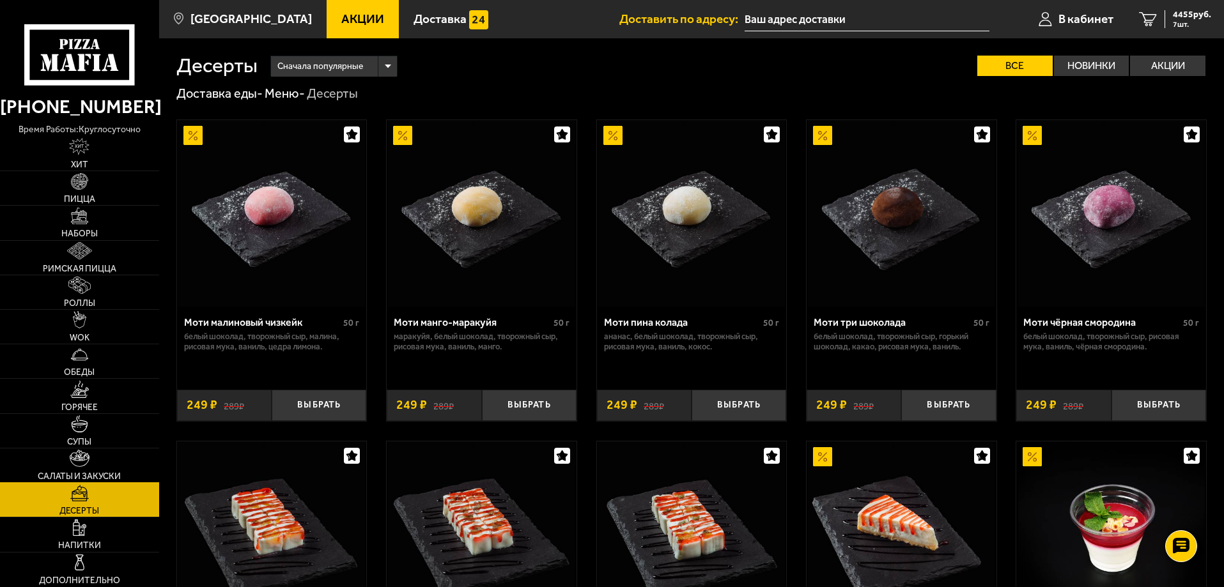
click at [111, 468] on link "Салаты и закуски" at bounding box center [79, 466] width 159 height 34
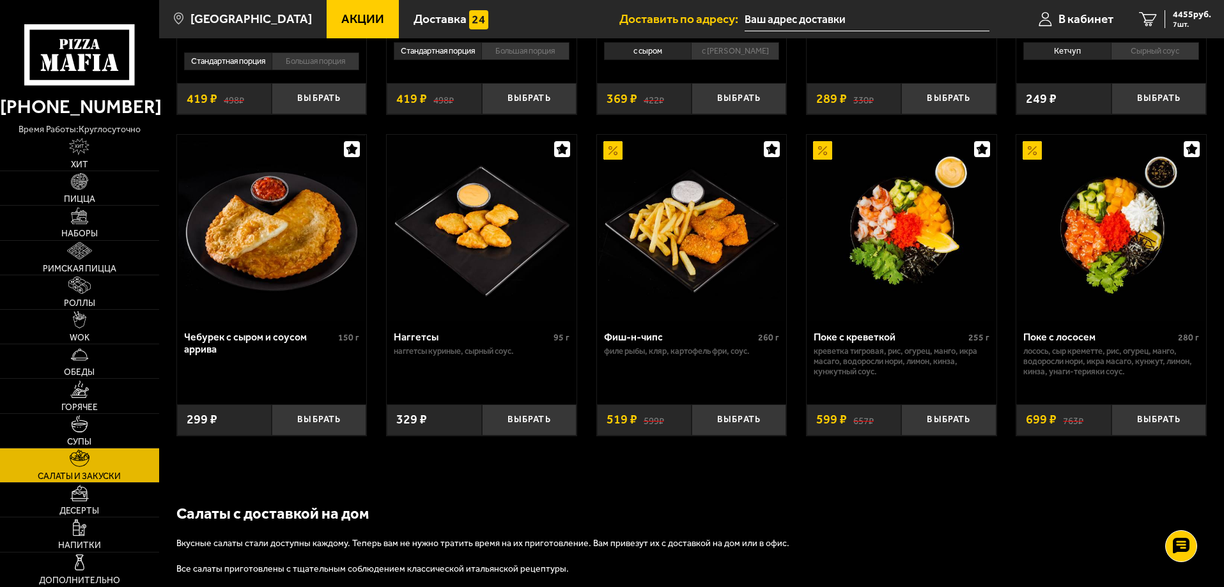
scroll to position [703, 0]
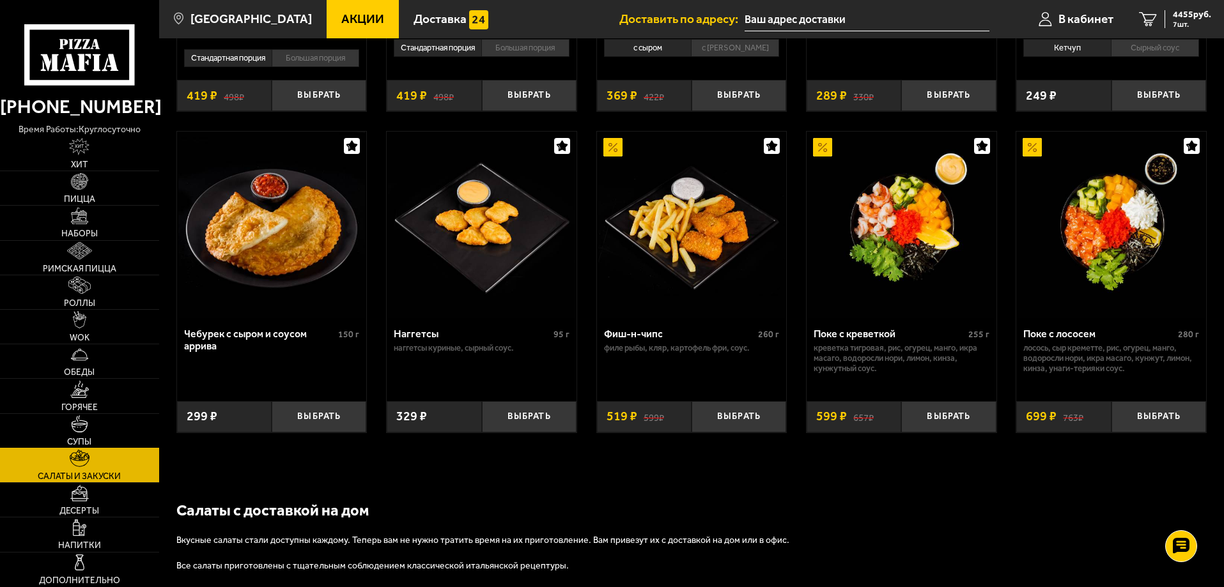
click at [127, 422] on link "Супы" at bounding box center [79, 431] width 159 height 34
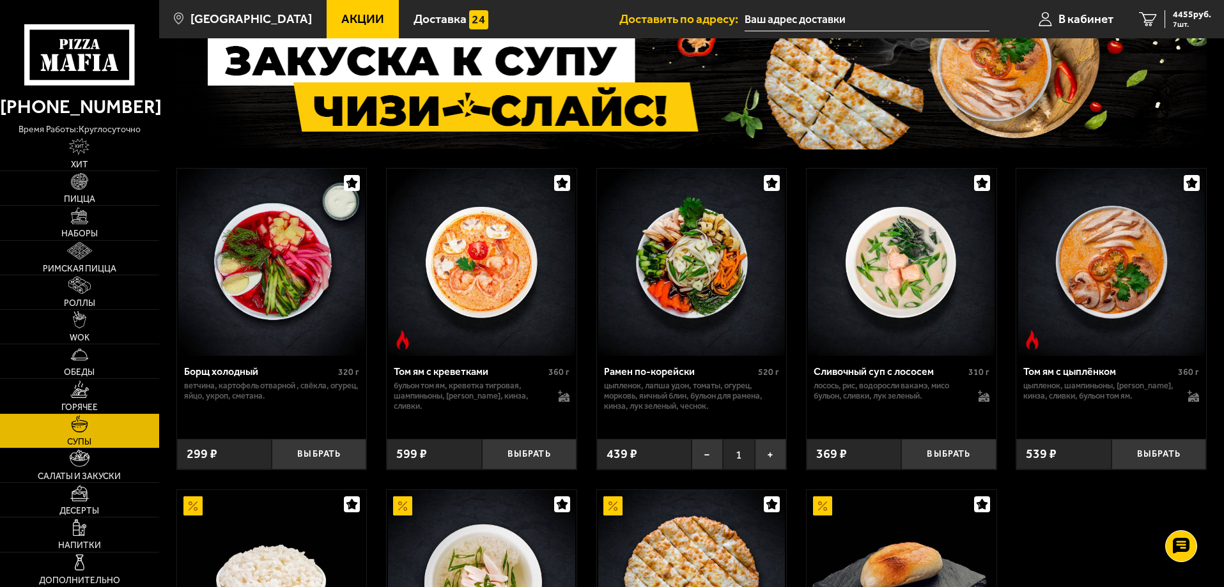
scroll to position [192, 0]
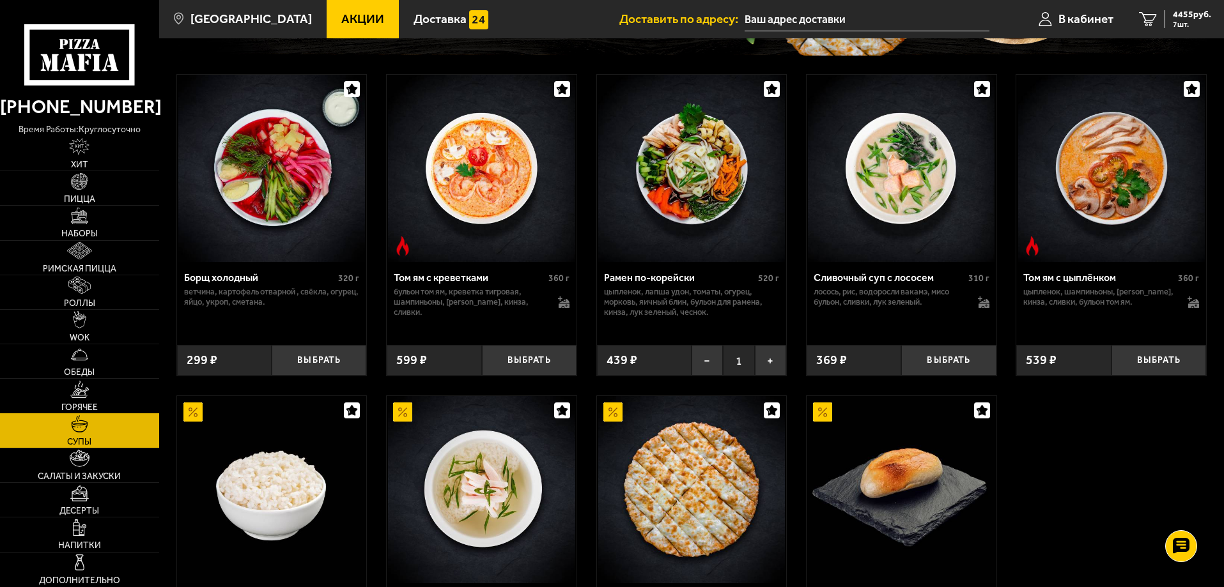
click at [79, 399] on link "Горячее" at bounding box center [79, 396] width 159 height 34
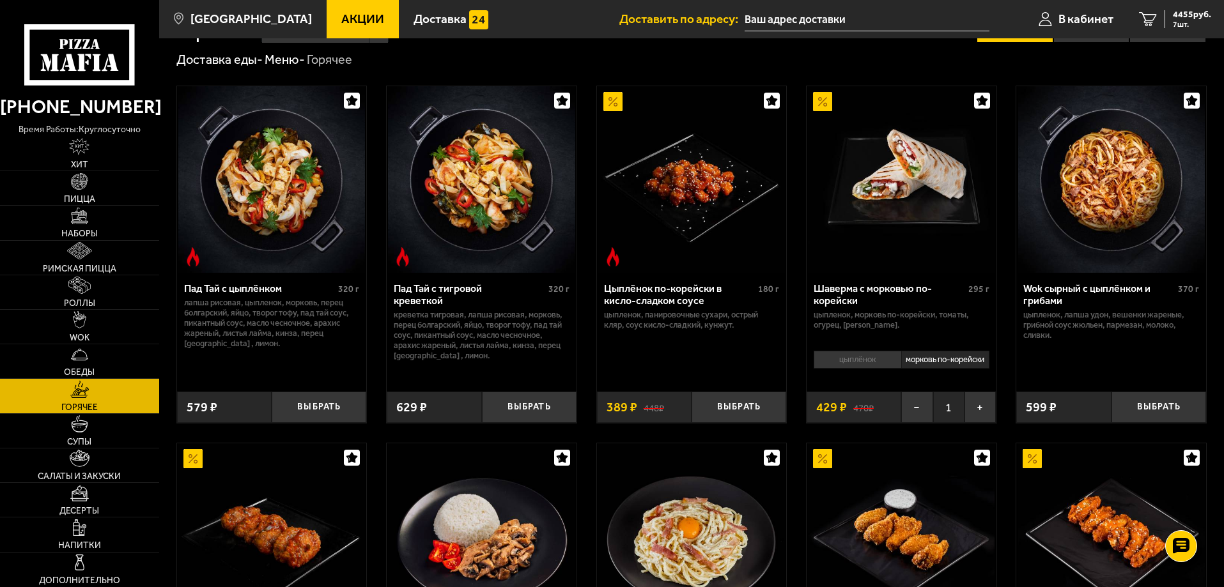
scroll to position [64, 0]
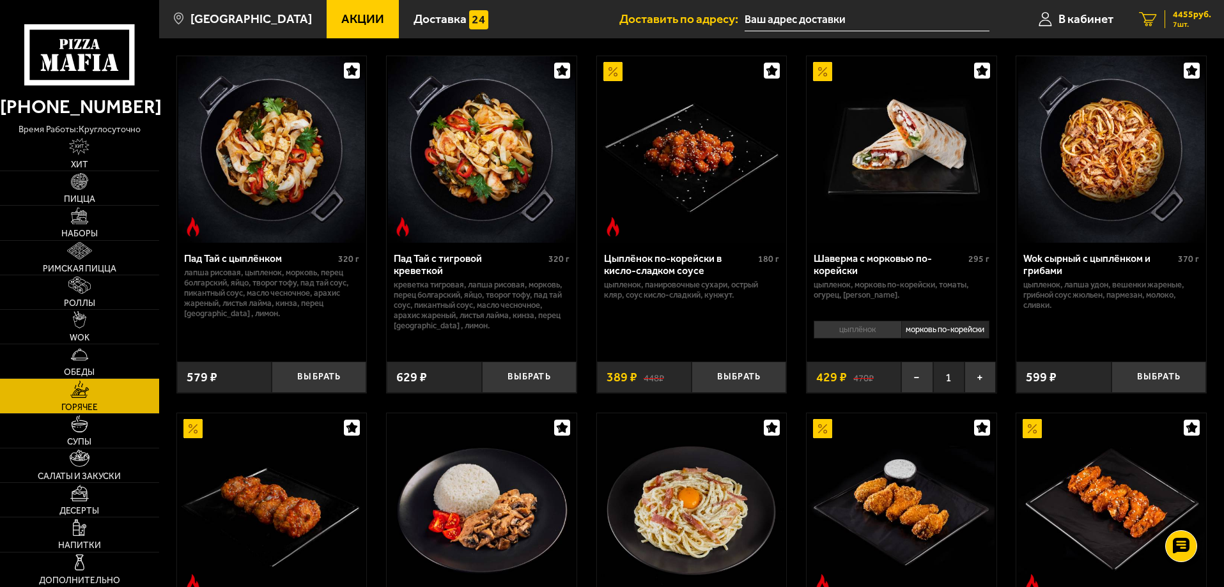
click at [1205, 29] on link "7 4455 руб. 7 шт." at bounding box center [1175, 19] width 98 height 38
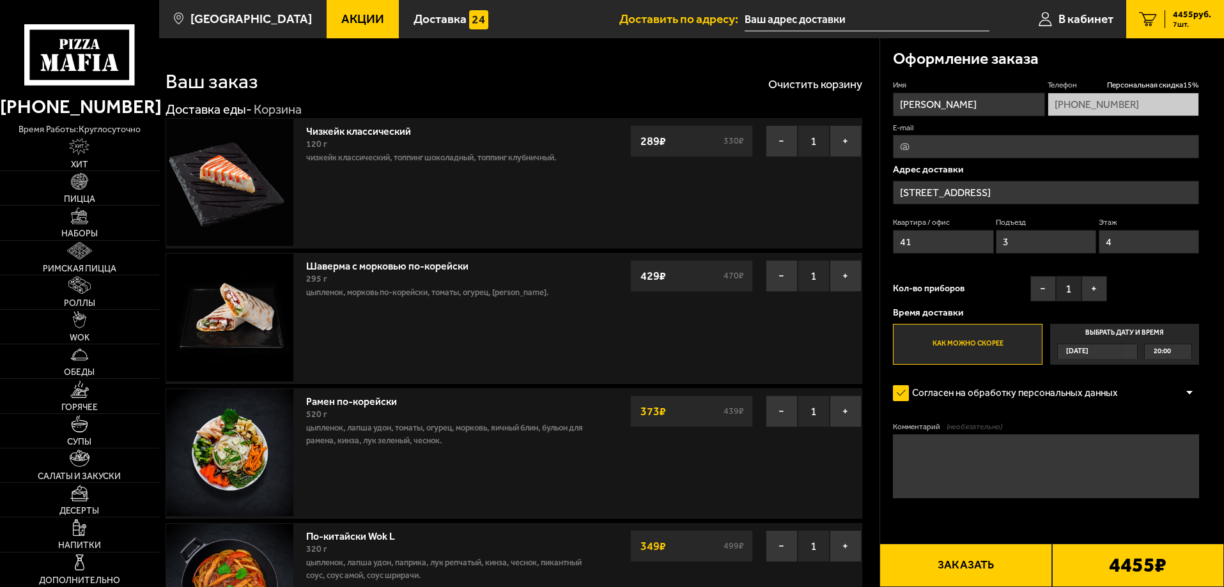
click at [978, 560] on button "Заказать" at bounding box center [965, 565] width 172 height 43
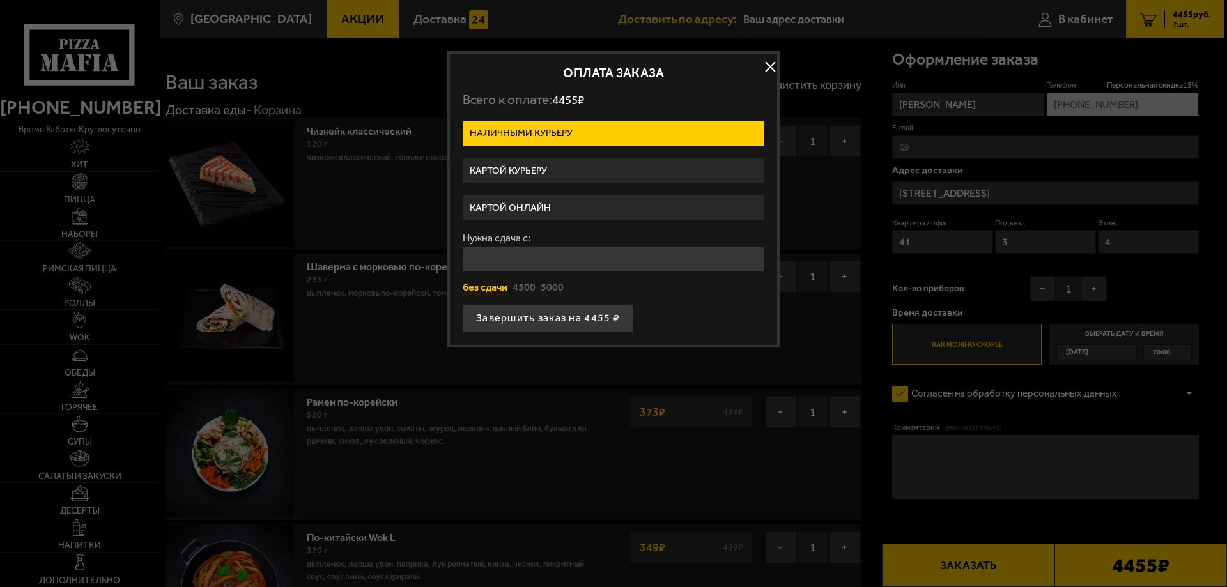
click at [494, 286] on button "без сдачи" at bounding box center [485, 288] width 45 height 14
type input "0"
click at [520, 316] on button "Завершить заказ на 4455 ₽" at bounding box center [548, 318] width 171 height 28
